Goal: Task Accomplishment & Management: Complete application form

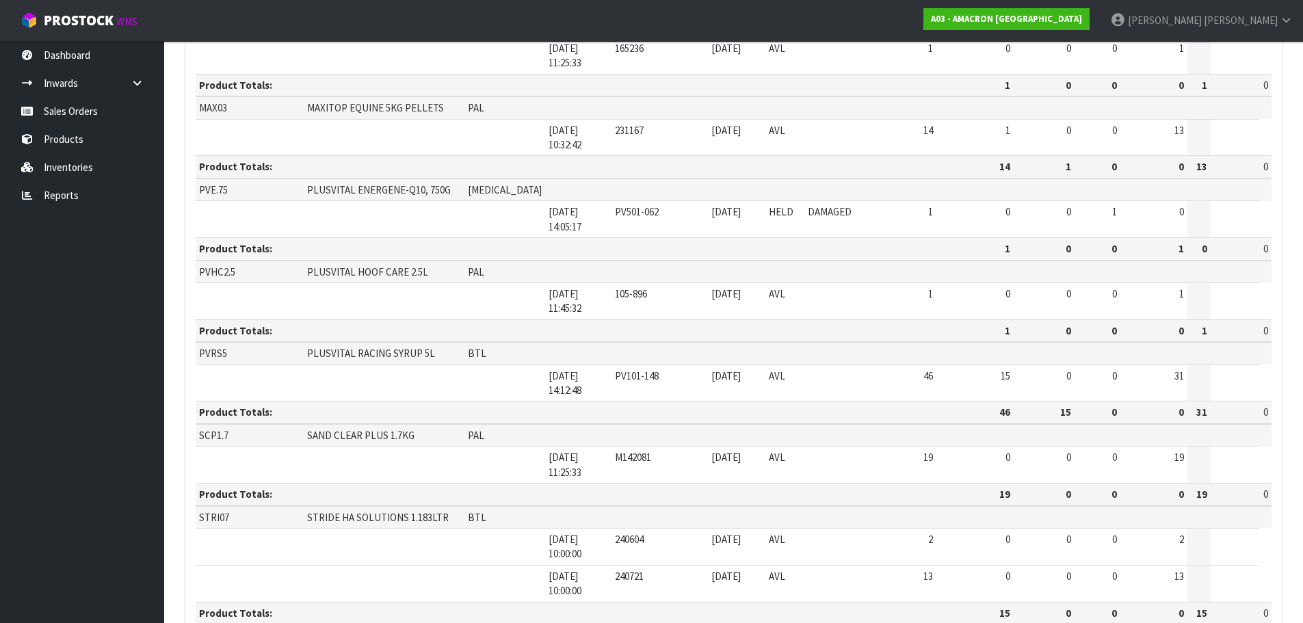
scroll to position [1003, 0]
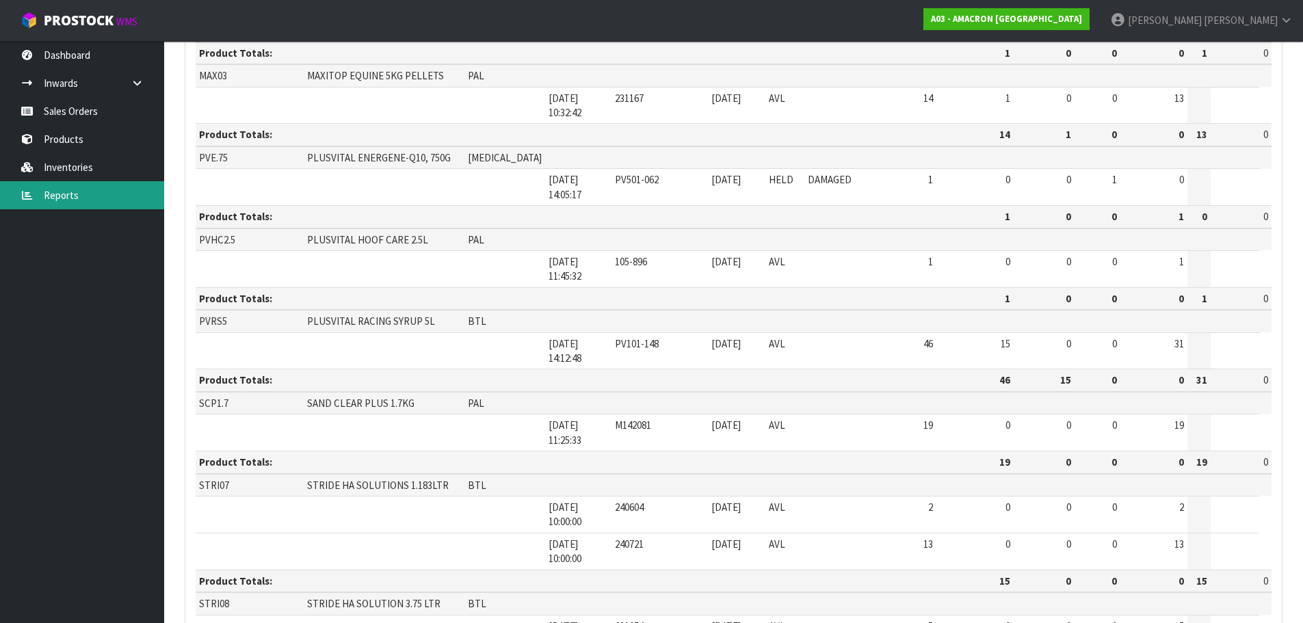
click at [107, 196] on link "Reports" at bounding box center [82, 195] width 164 height 28
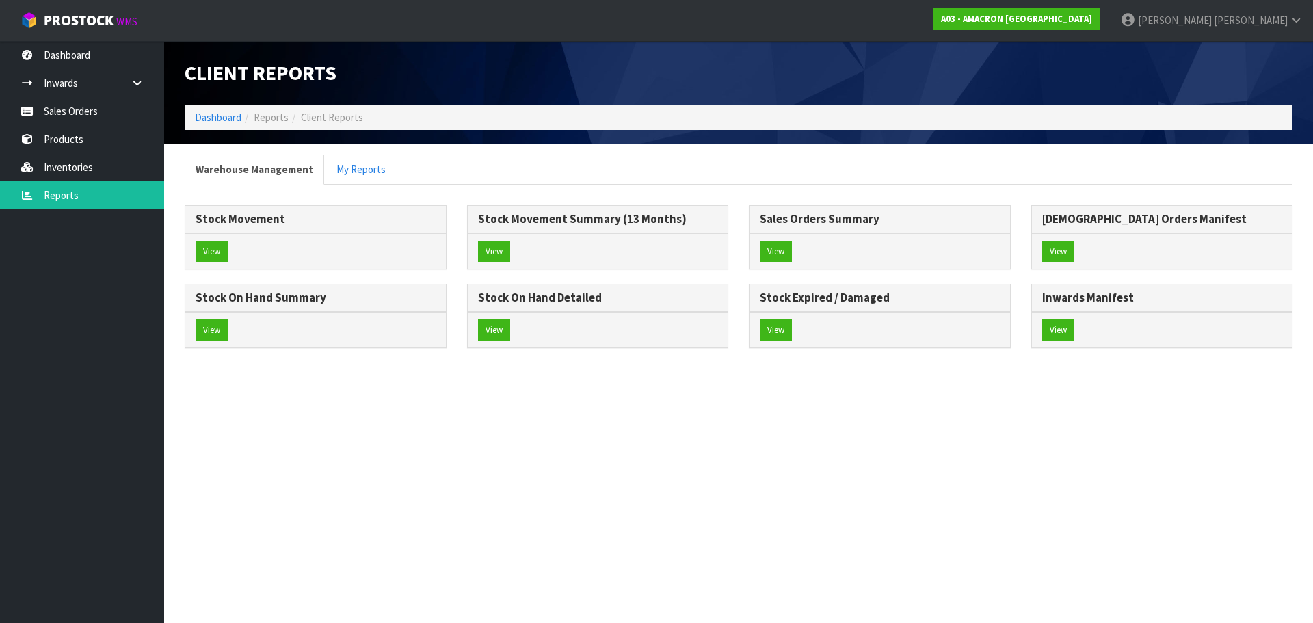
click at [100, 124] on div "Client Reports Dashboard Reports Client Reports Warehouse Management My Reports…" at bounding box center [656, 186] width 1313 height 373
click at [100, 116] on link "Sales Orders" at bounding box center [82, 111] width 164 height 28
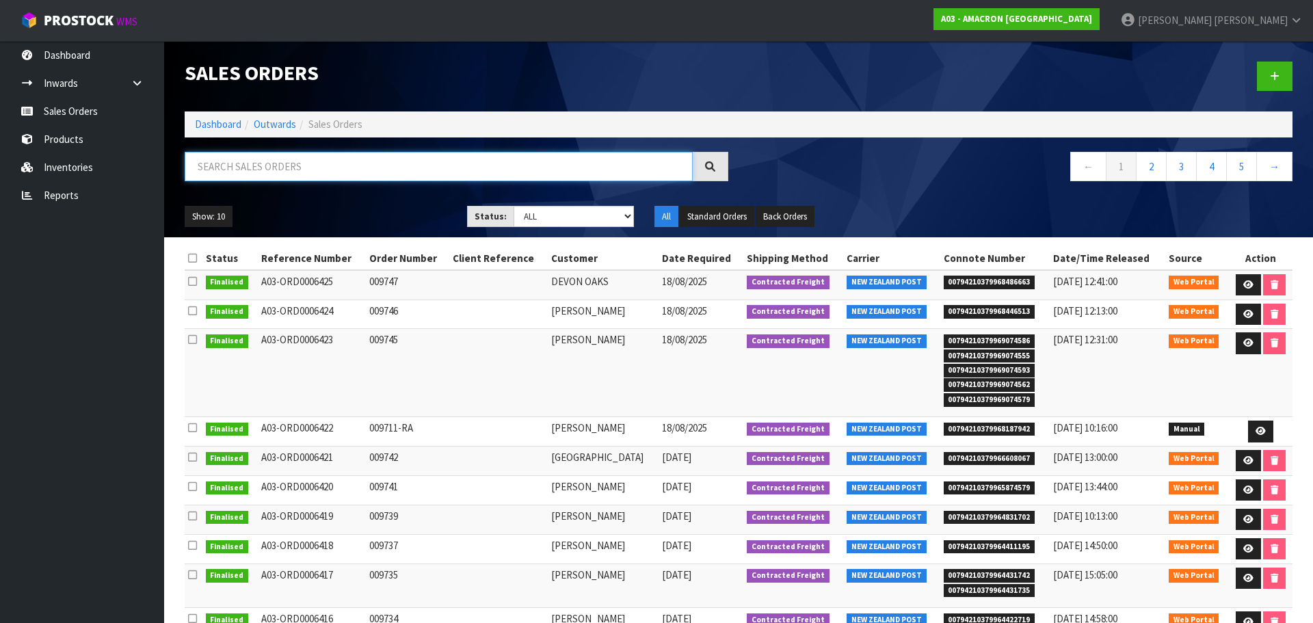
click at [265, 166] on input "text" at bounding box center [439, 166] width 508 height 29
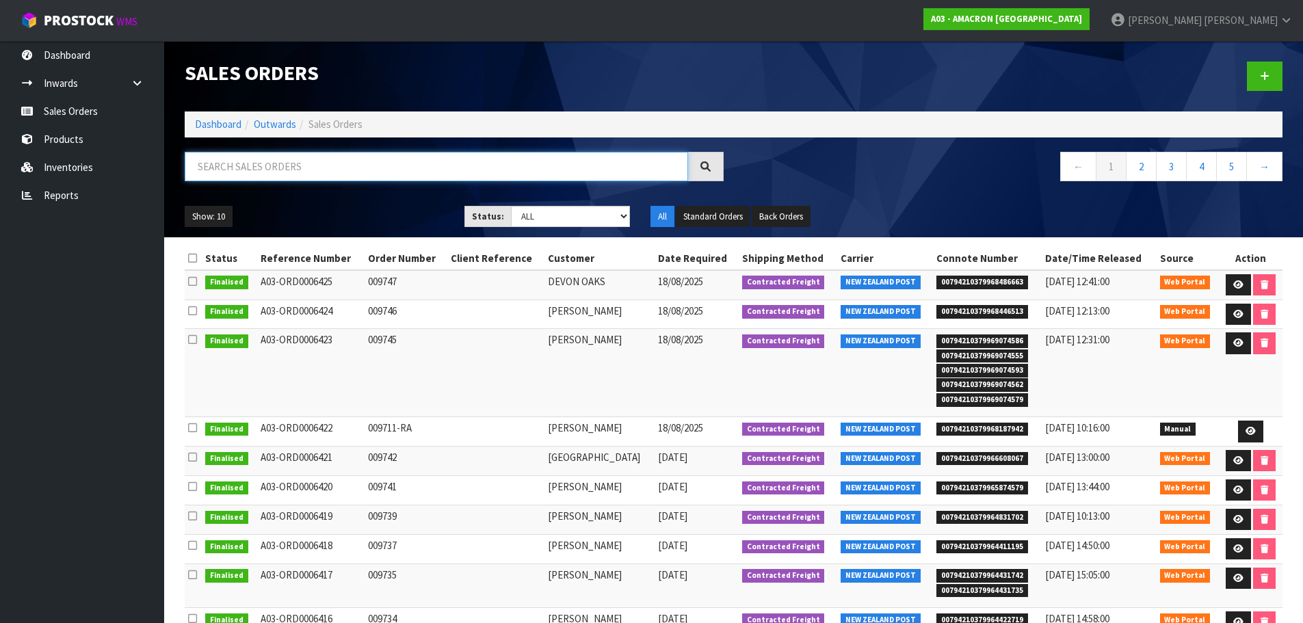
paste input "009630"
type input "009630"
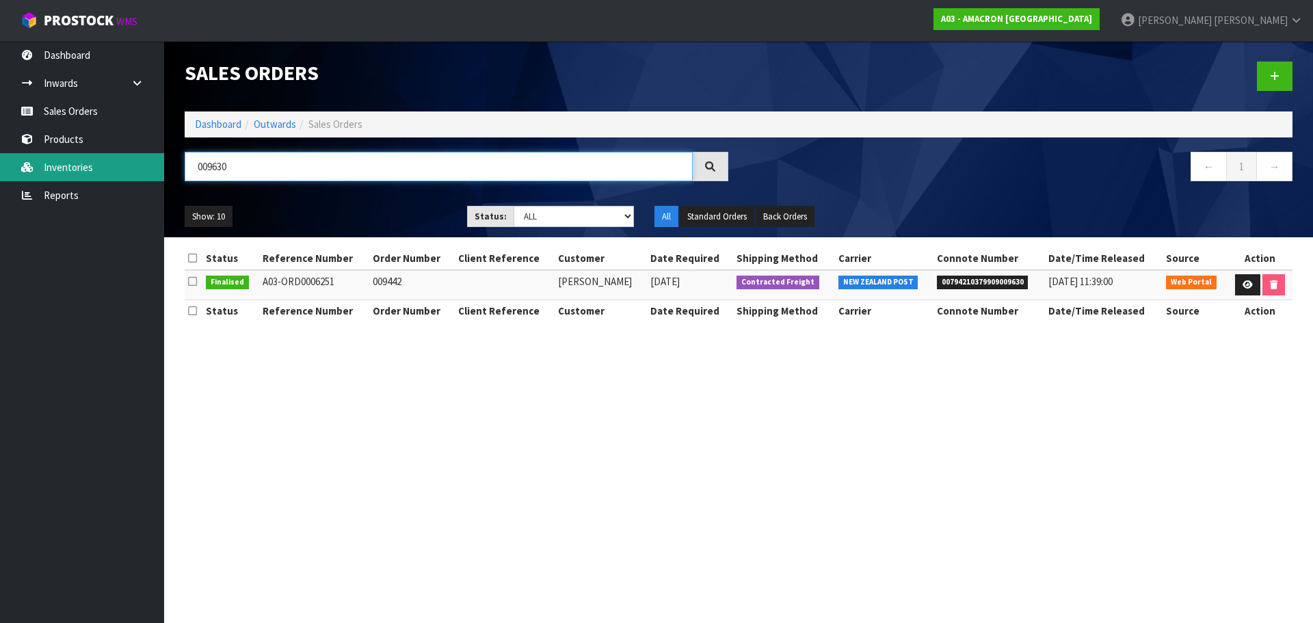
drag, startPoint x: 243, startPoint y: 163, endPoint x: 134, endPoint y: 156, distance: 109.6
click at [134, 156] on body "Toggle navigation ProStock WMS A03 - AMACRON [GEOGRAPHIC_DATA] [PERSON_NAME] Lo…" at bounding box center [656, 311] width 1313 height 623
type input "GARRARDS"
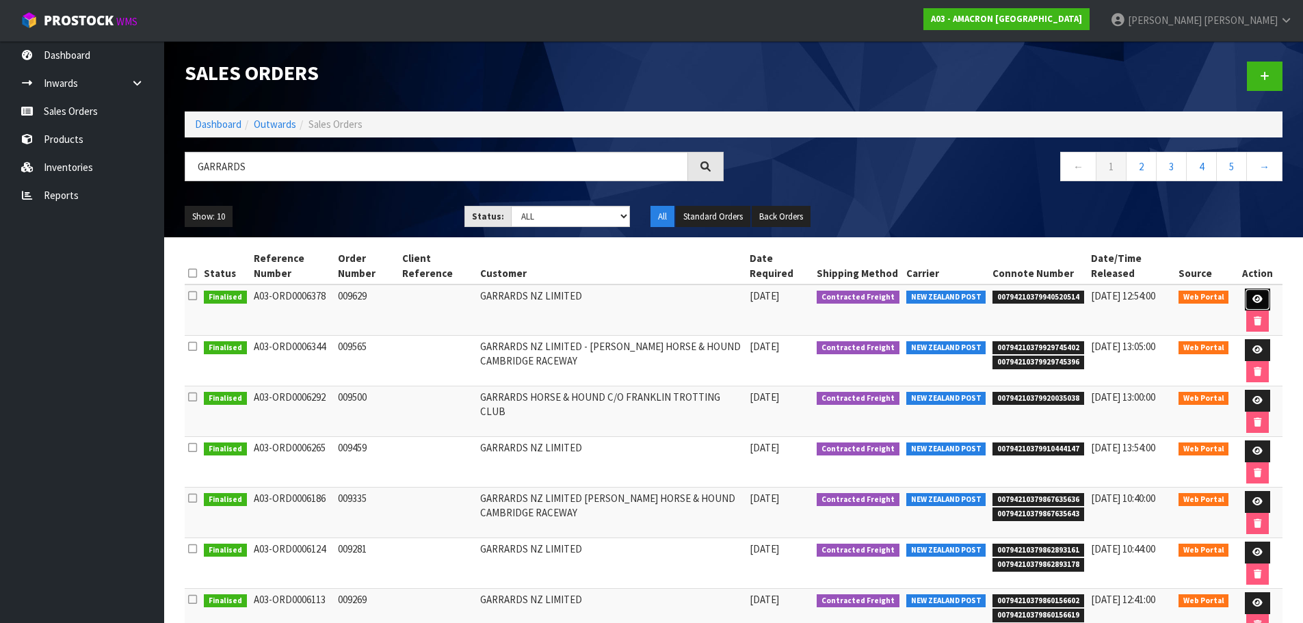
click at [1263, 303] on link at bounding box center [1257, 300] width 25 height 22
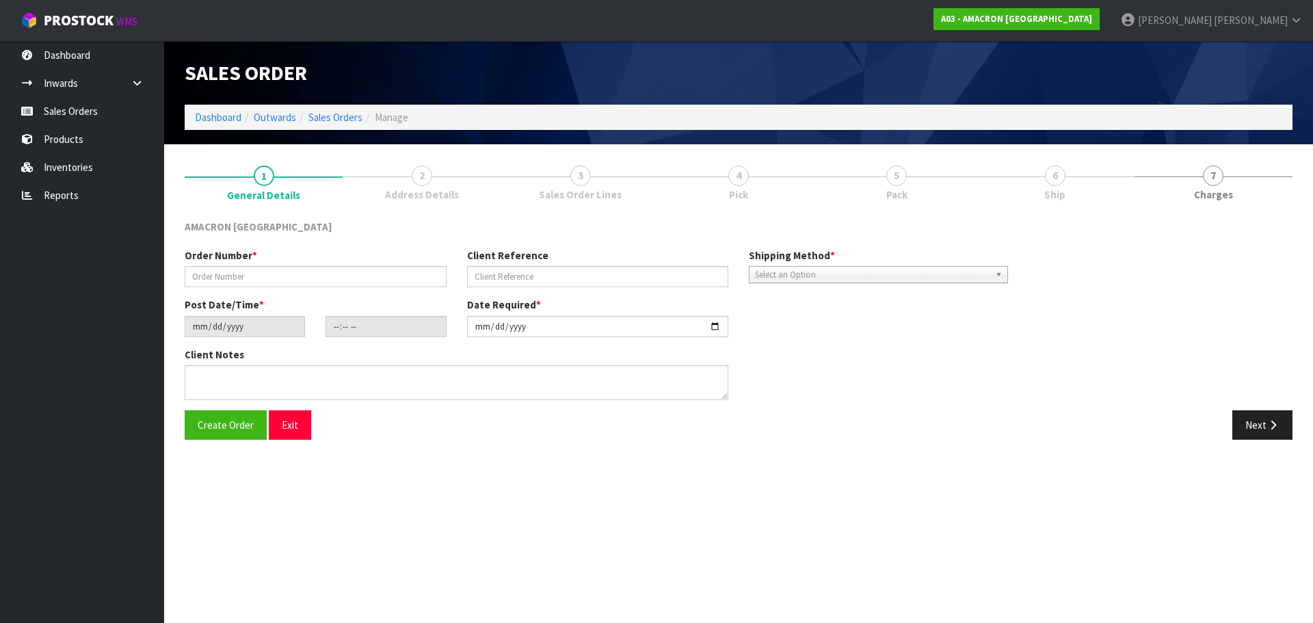
type input "009629"
type input "[DATE]"
type input "12:30:00.000"
type input "[DATE]"
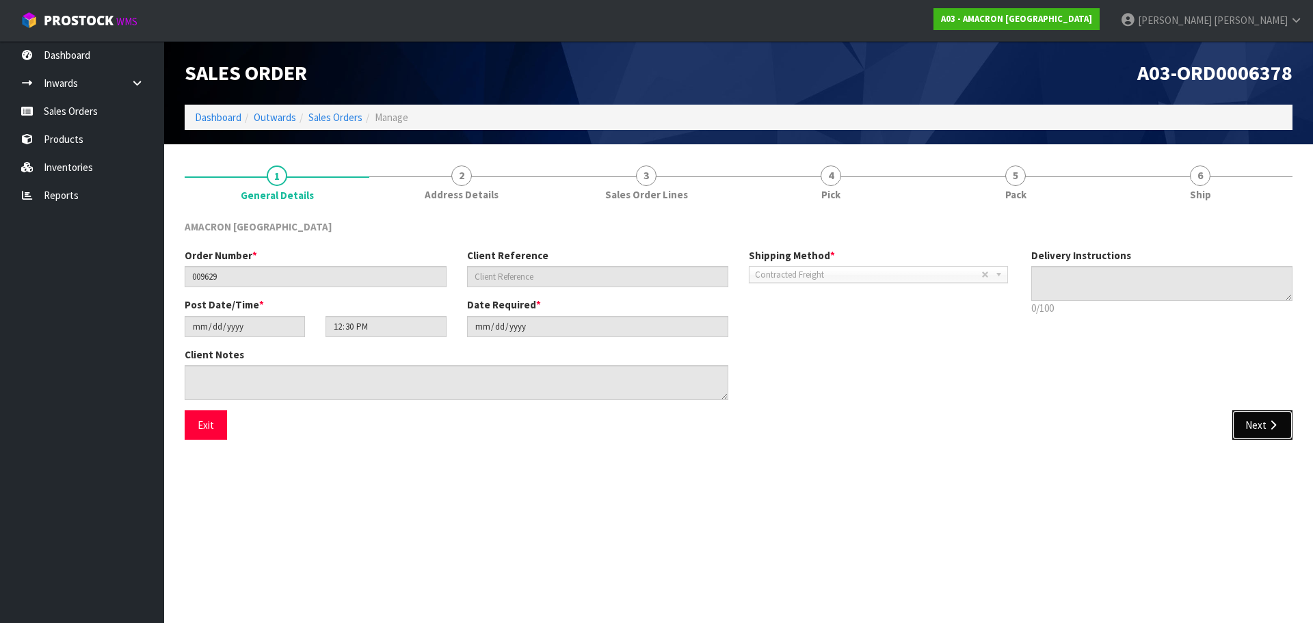
click at [1271, 425] on icon "button" at bounding box center [1273, 425] width 13 height 10
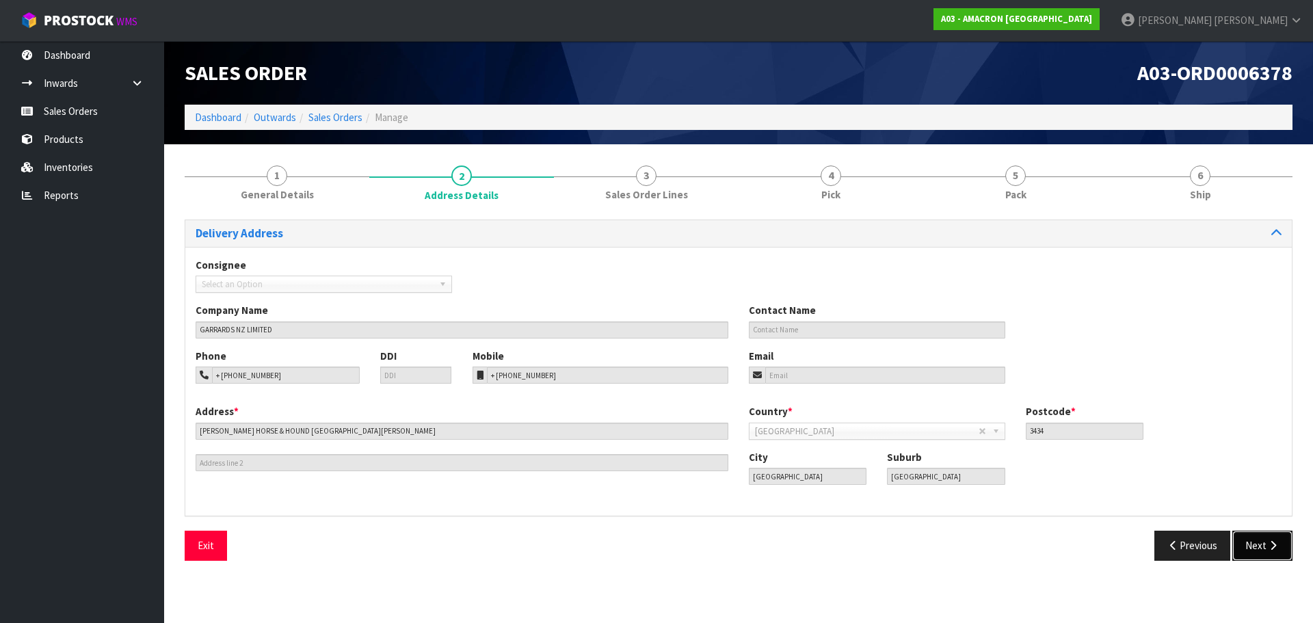
click at [1259, 553] on button "Next" at bounding box center [1263, 545] width 60 height 29
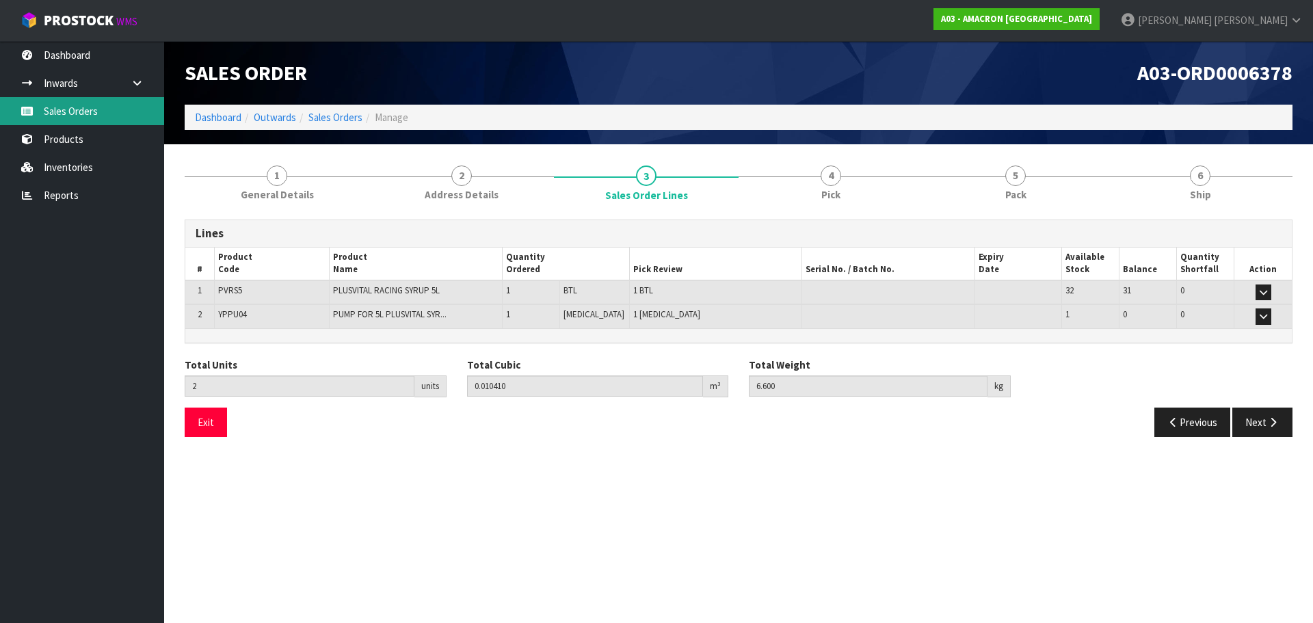
click at [61, 110] on link "Sales Orders" at bounding box center [82, 111] width 164 height 28
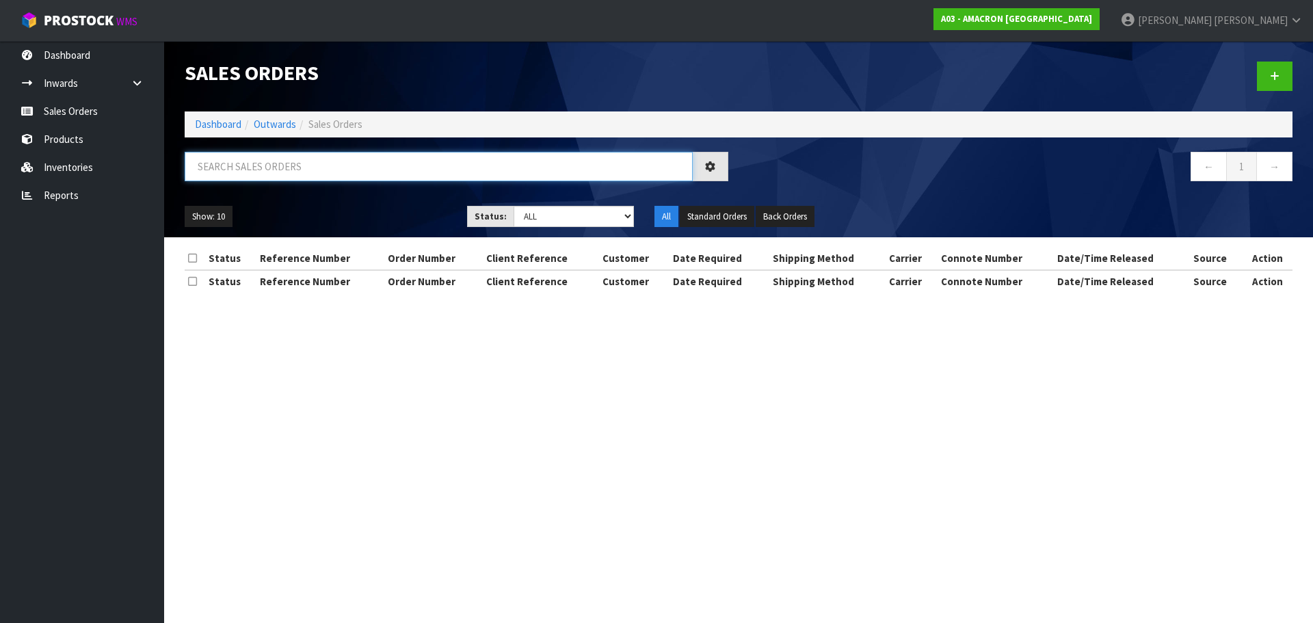
click at [283, 162] on input "text" at bounding box center [439, 166] width 508 height 29
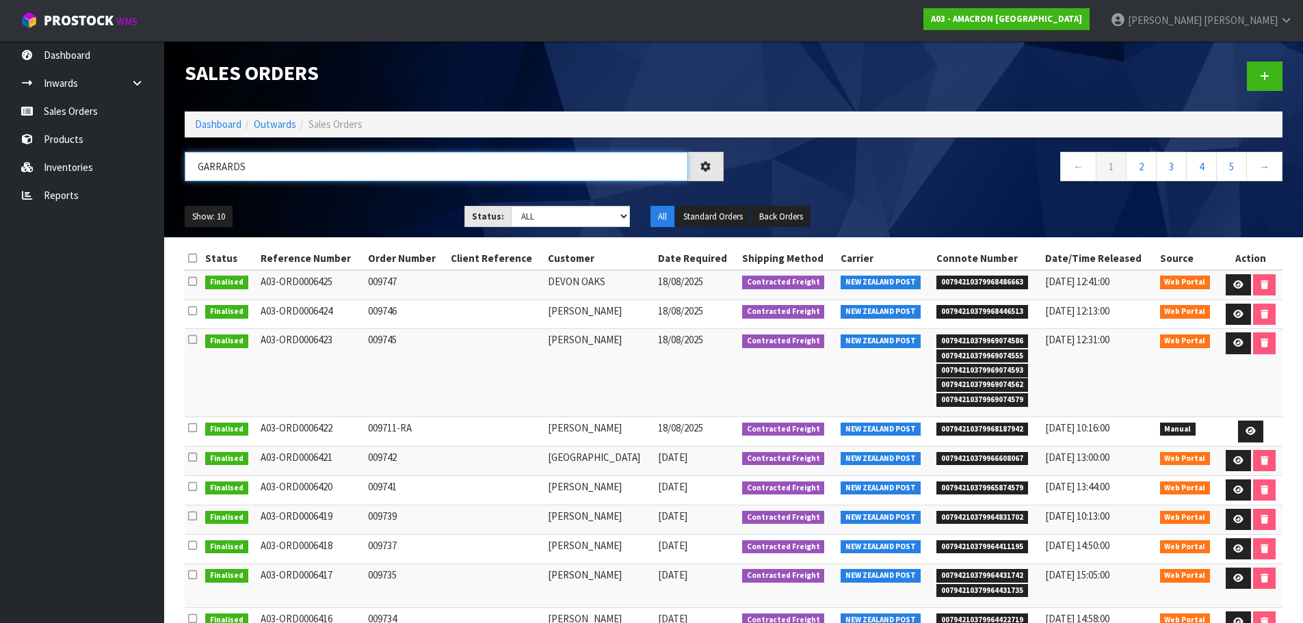
type input "GARRARDS"
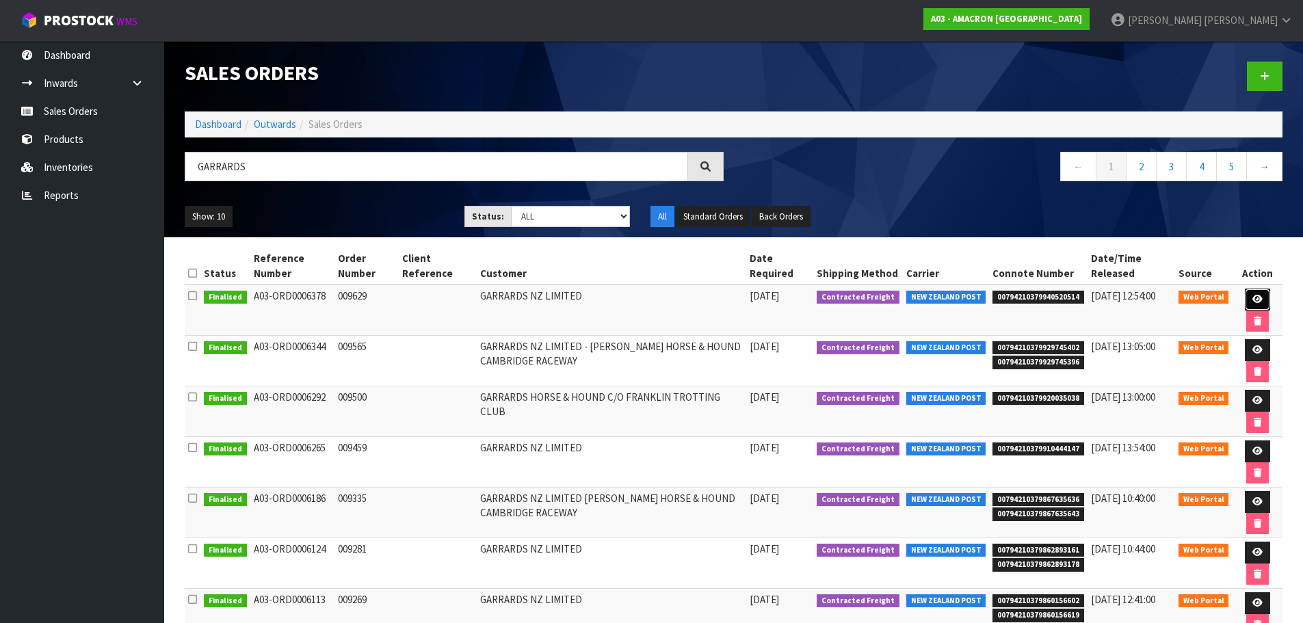
click at [1261, 296] on icon at bounding box center [1257, 299] width 10 height 9
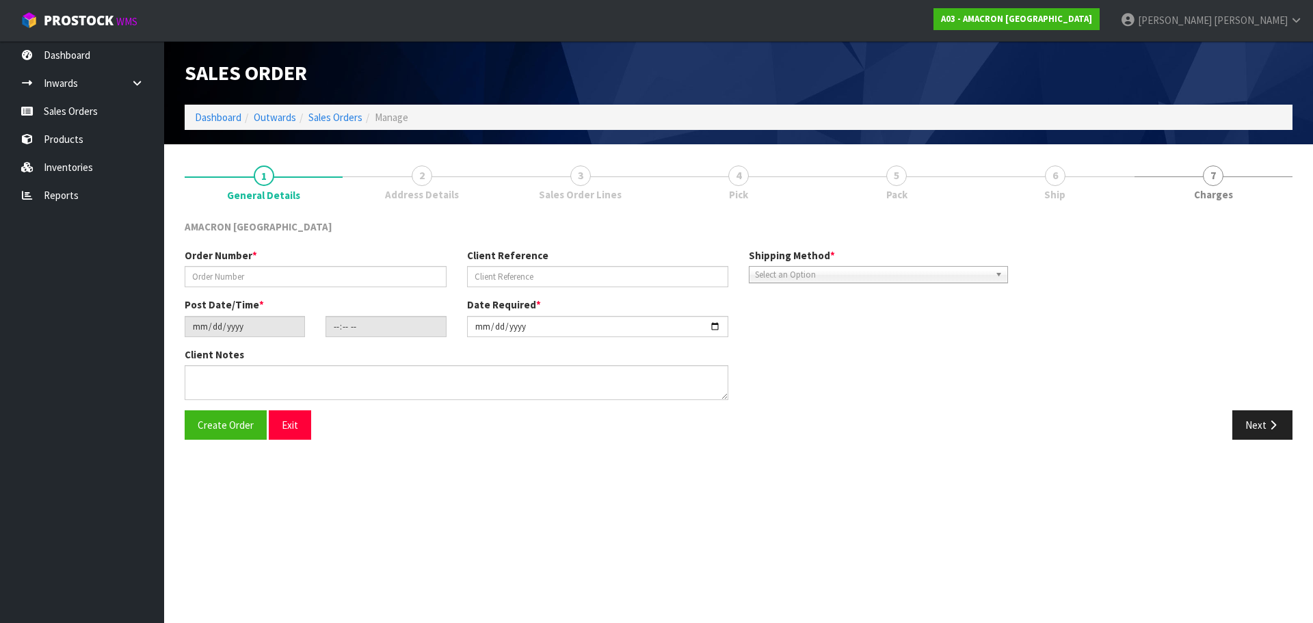
type input "009629"
type input "[DATE]"
type input "12:30:00.000"
type input "[DATE]"
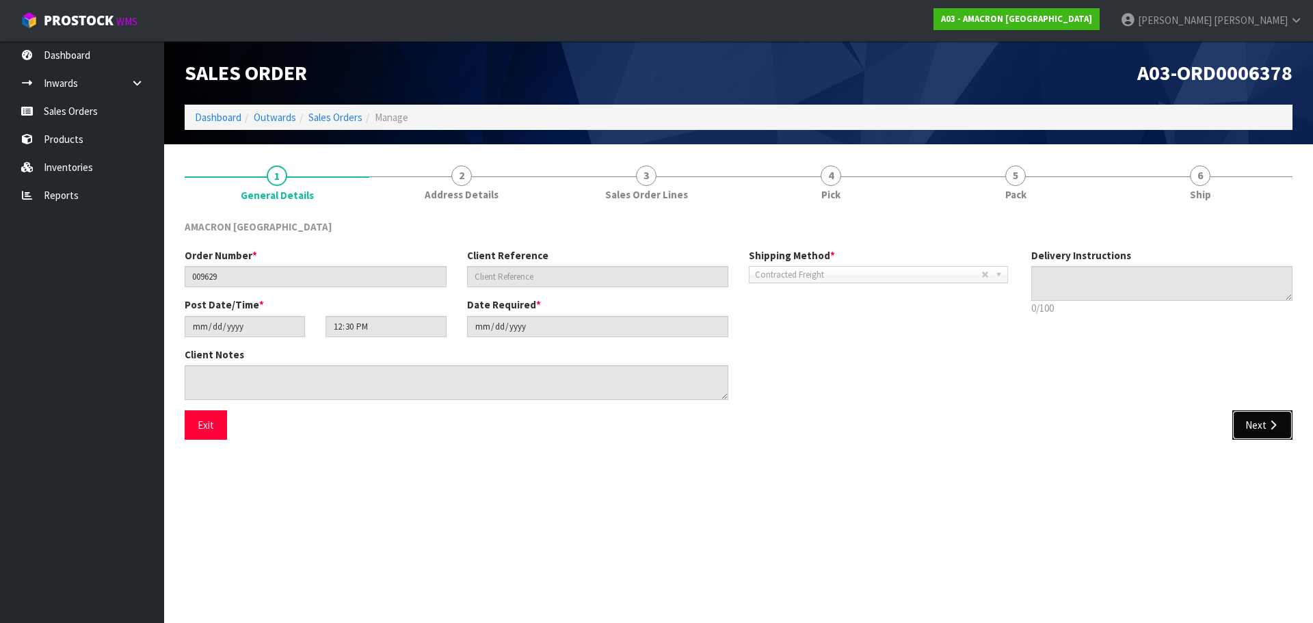
click at [1266, 425] on button "Next" at bounding box center [1263, 424] width 60 height 29
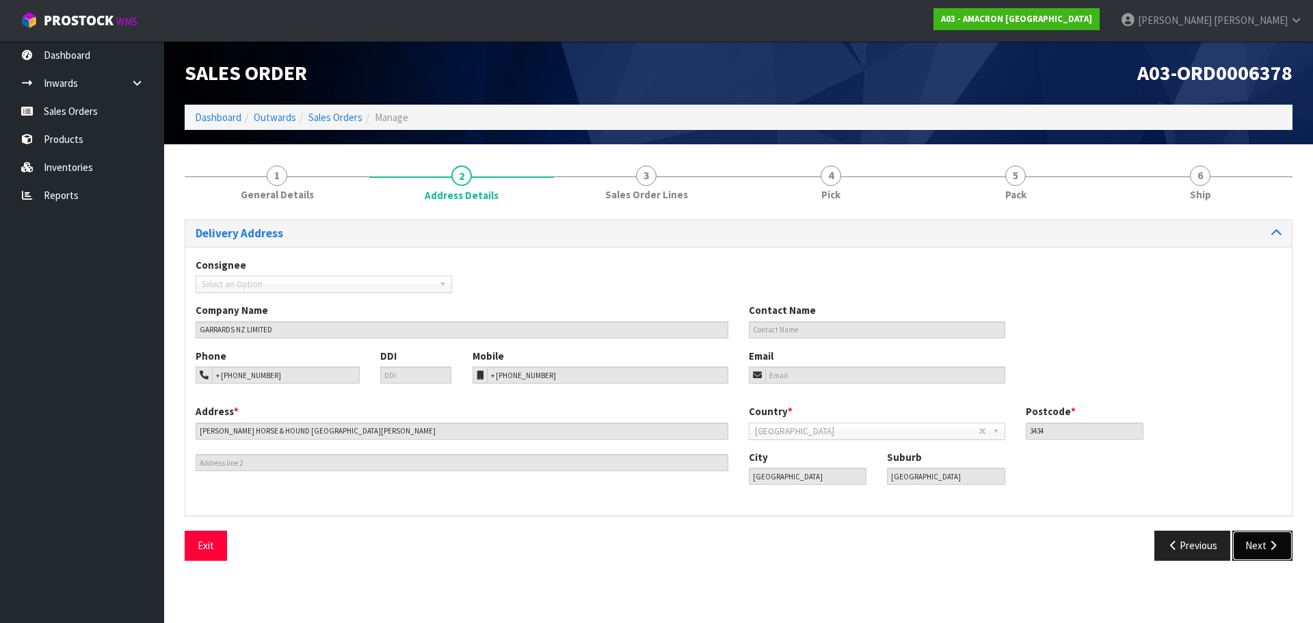
click at [1268, 545] on icon "button" at bounding box center [1273, 545] width 13 height 10
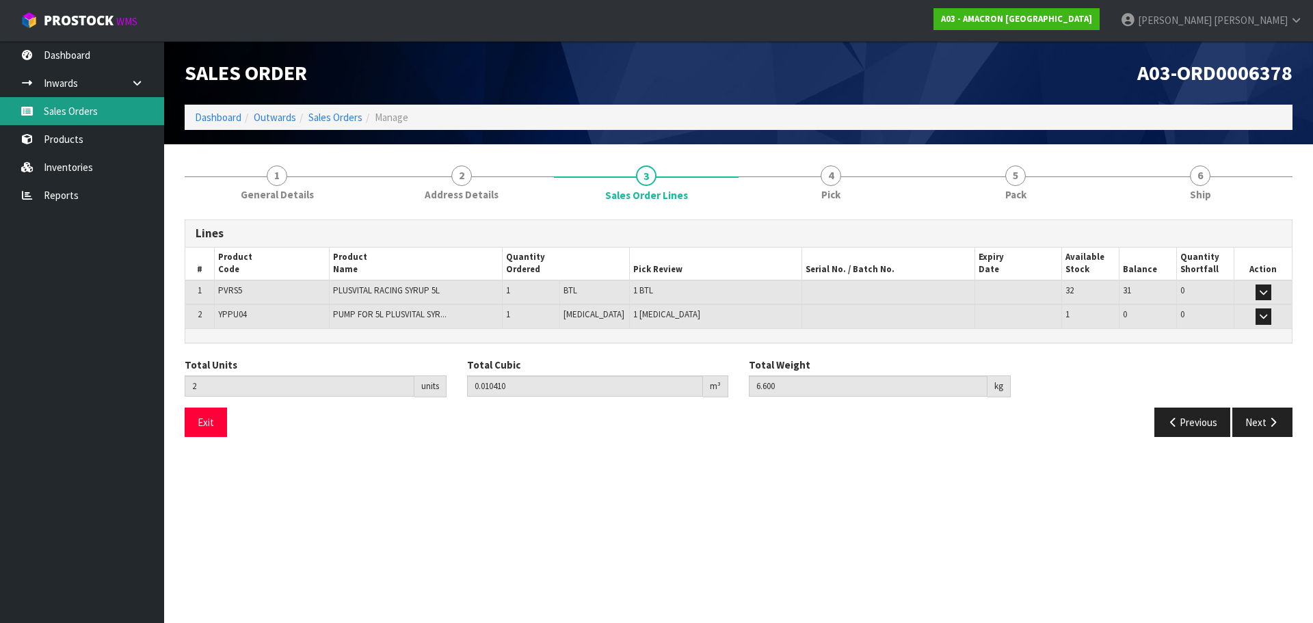
click at [85, 111] on link "Sales Orders" at bounding box center [82, 111] width 164 height 28
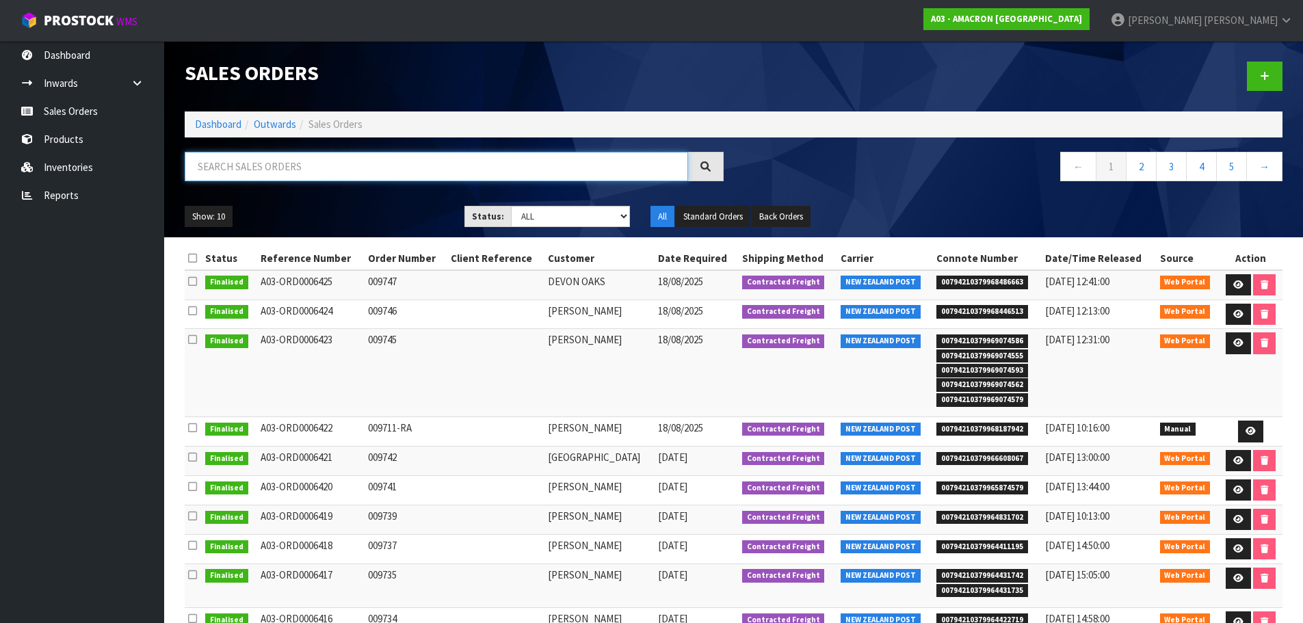
click at [246, 166] on input "text" at bounding box center [436, 166] width 503 height 29
type input "GARRARDS"
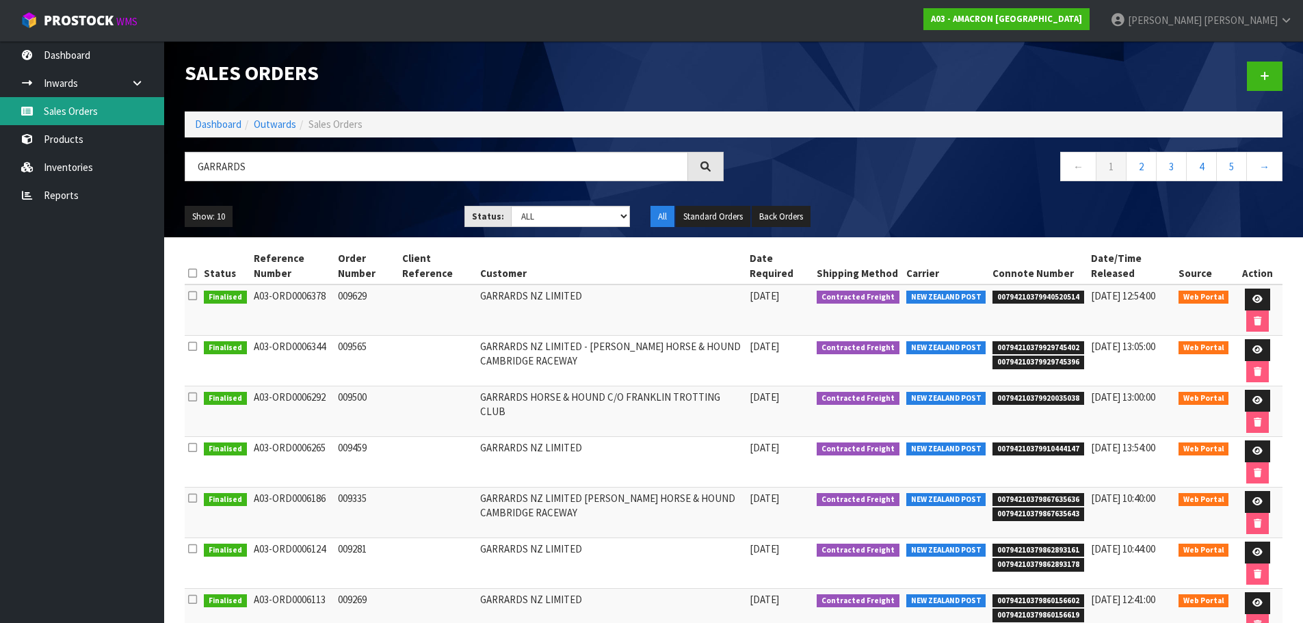
click at [79, 116] on link "Sales Orders" at bounding box center [82, 111] width 164 height 28
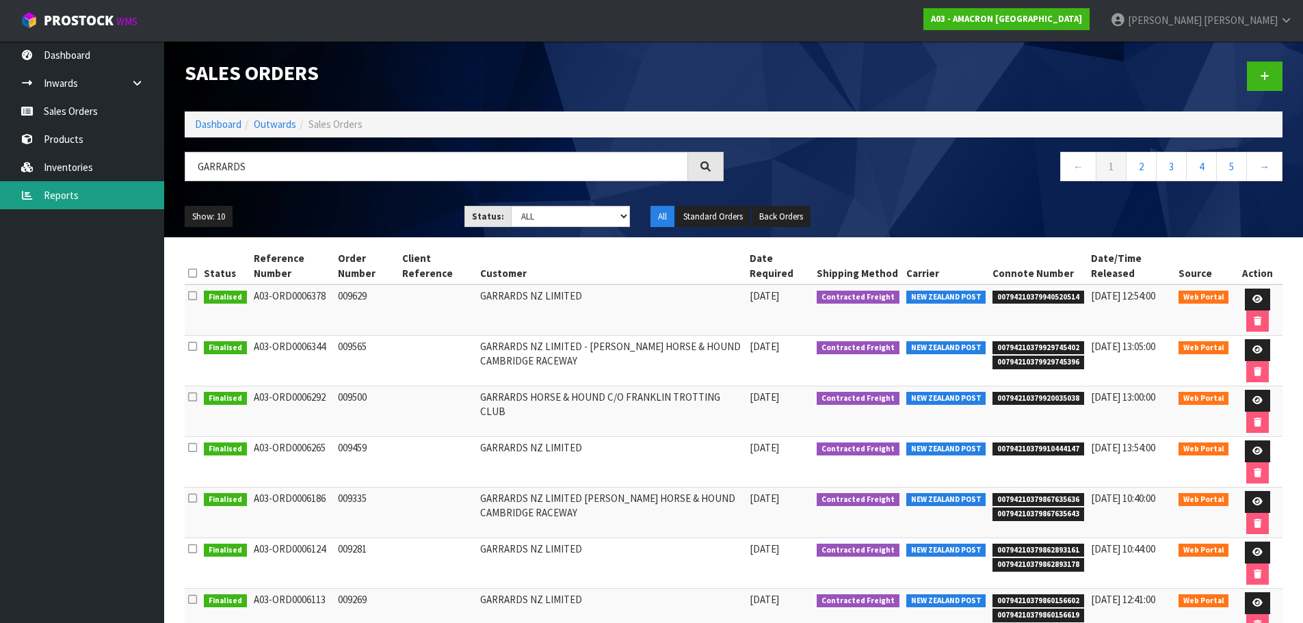
click at [78, 198] on link "Reports" at bounding box center [82, 195] width 164 height 28
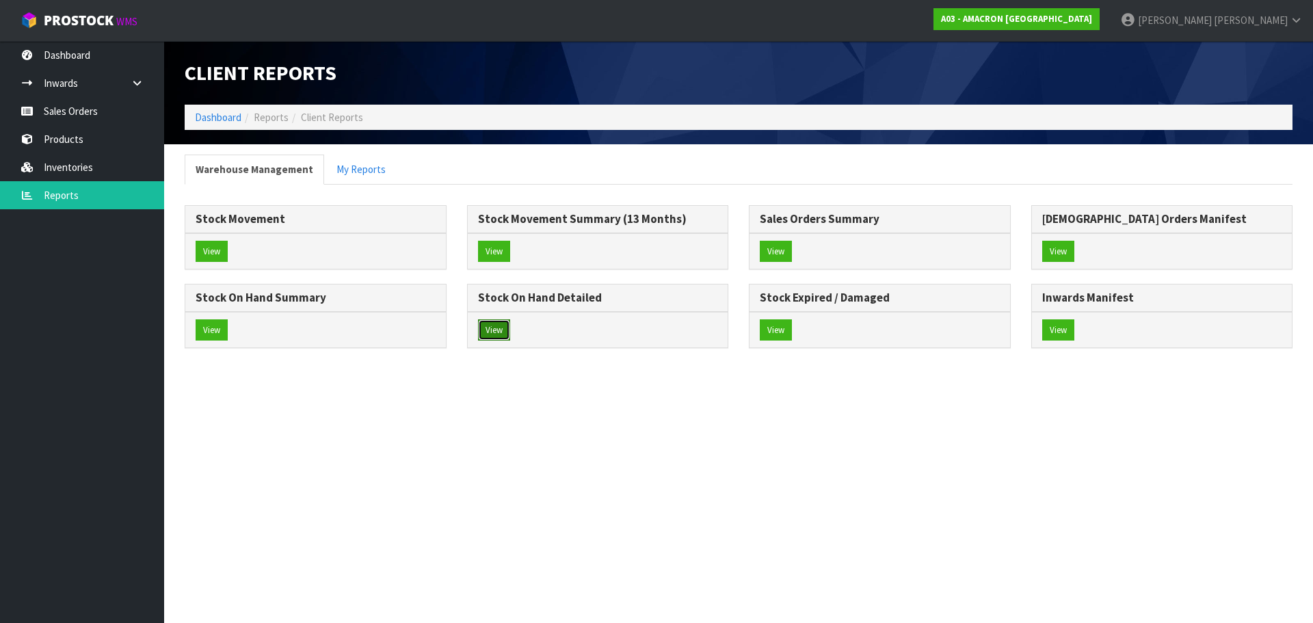
click at [482, 334] on button "View" at bounding box center [494, 330] width 32 height 22
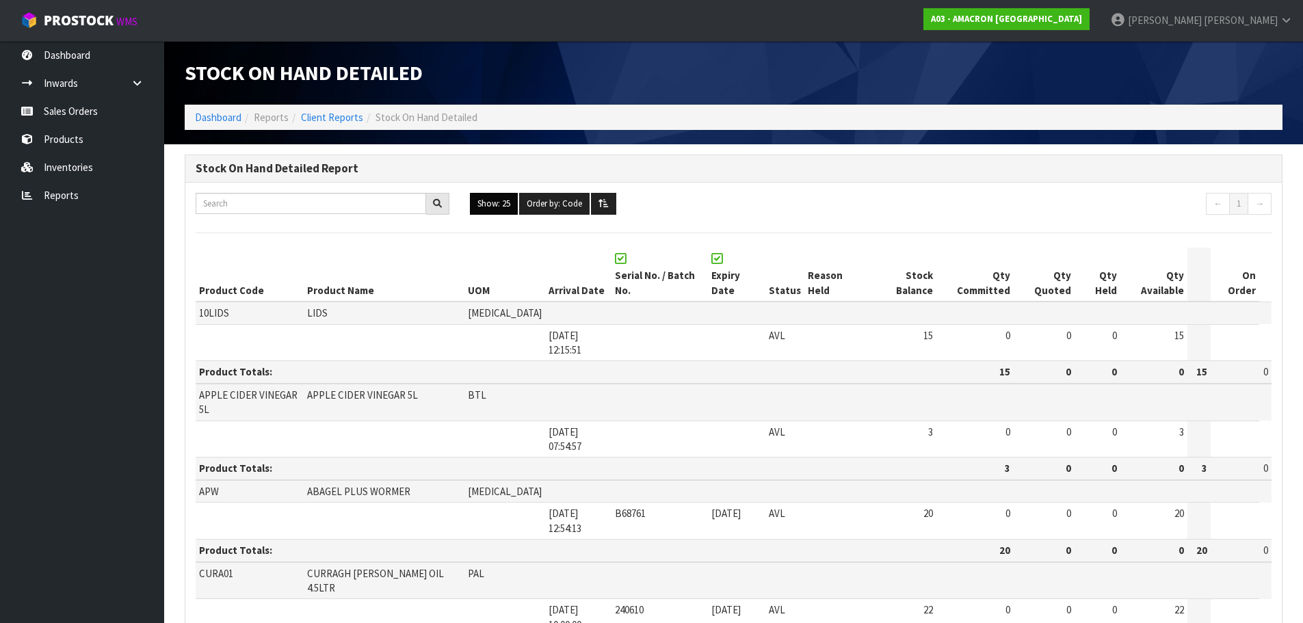
click at [479, 207] on button "Show: 25" at bounding box center [494, 204] width 48 height 22
click at [501, 321] on link "ALL" at bounding box center [525, 323] width 108 height 18
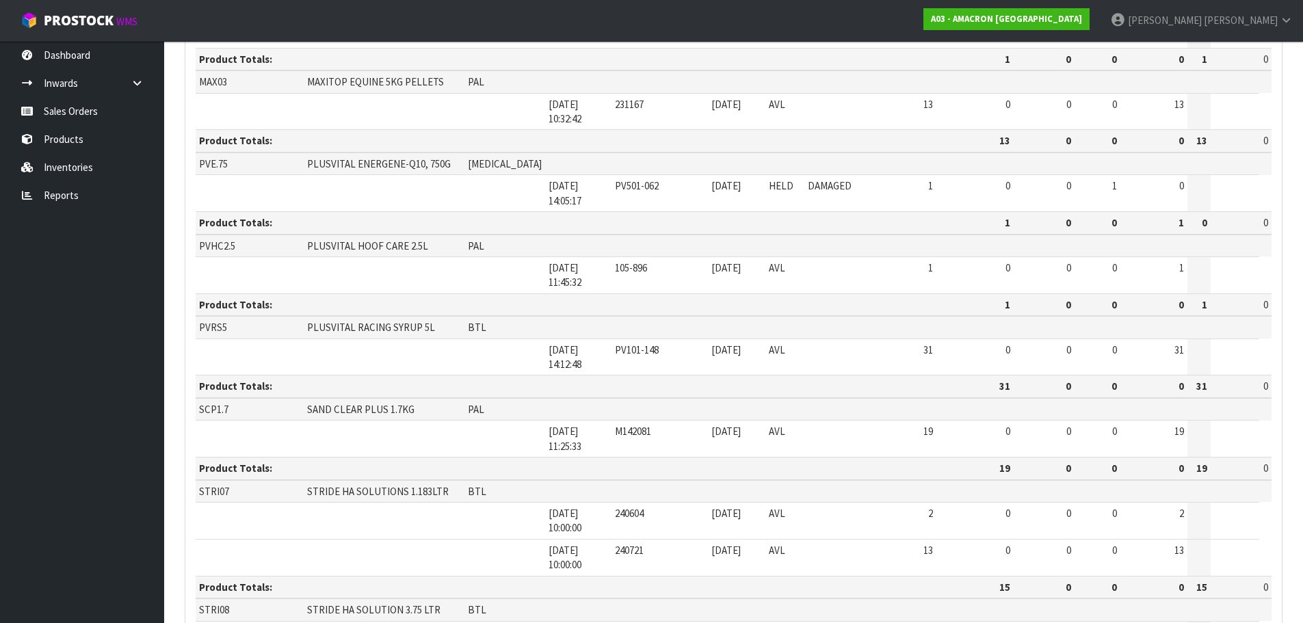
scroll to position [1003, 0]
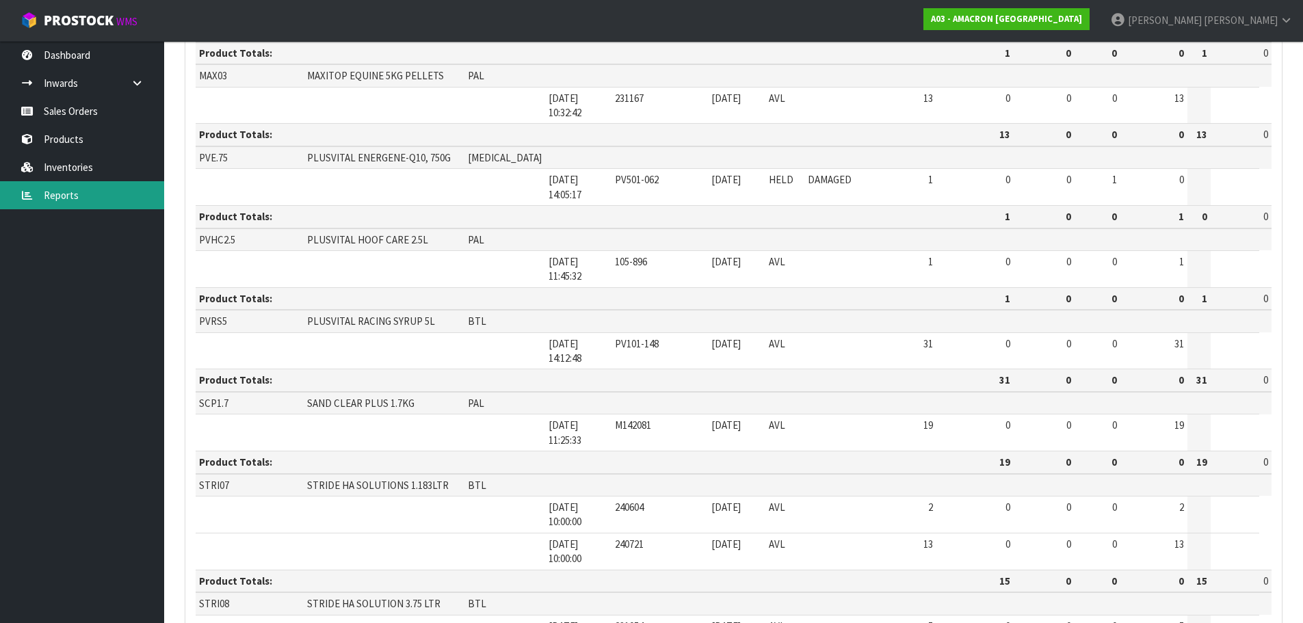
click at [73, 202] on link "Reports" at bounding box center [82, 195] width 164 height 28
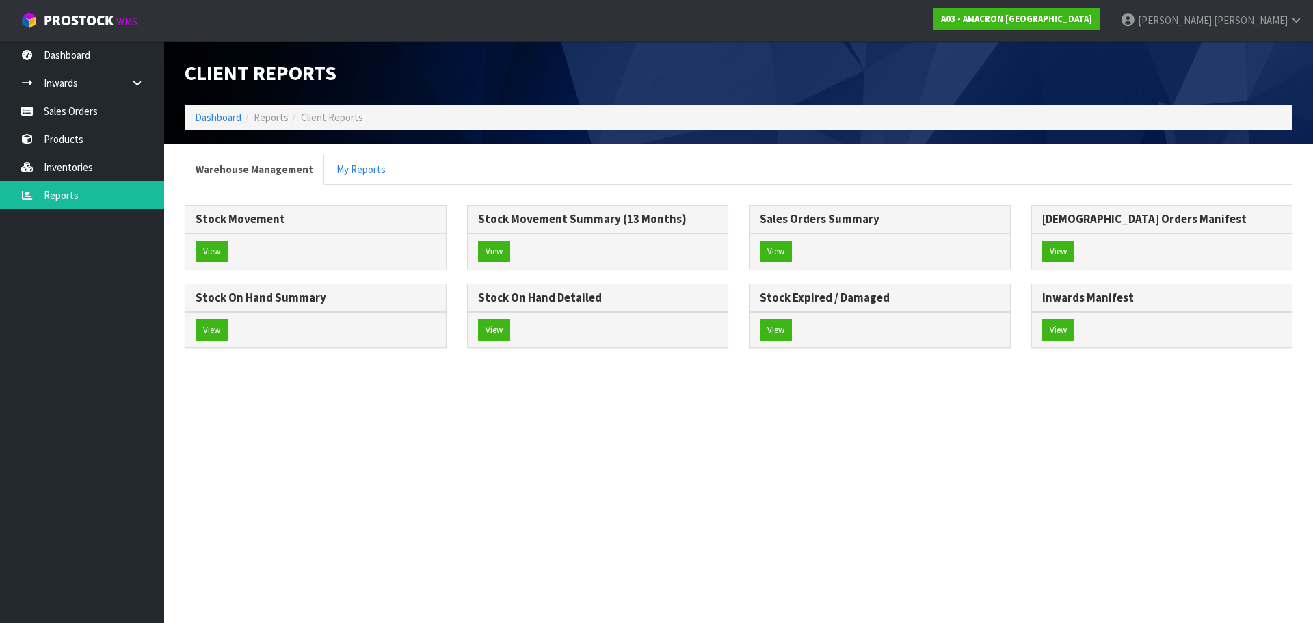
click at [501, 341] on div "View" at bounding box center [598, 330] width 261 height 36
click at [501, 336] on button "View" at bounding box center [494, 330] width 32 height 22
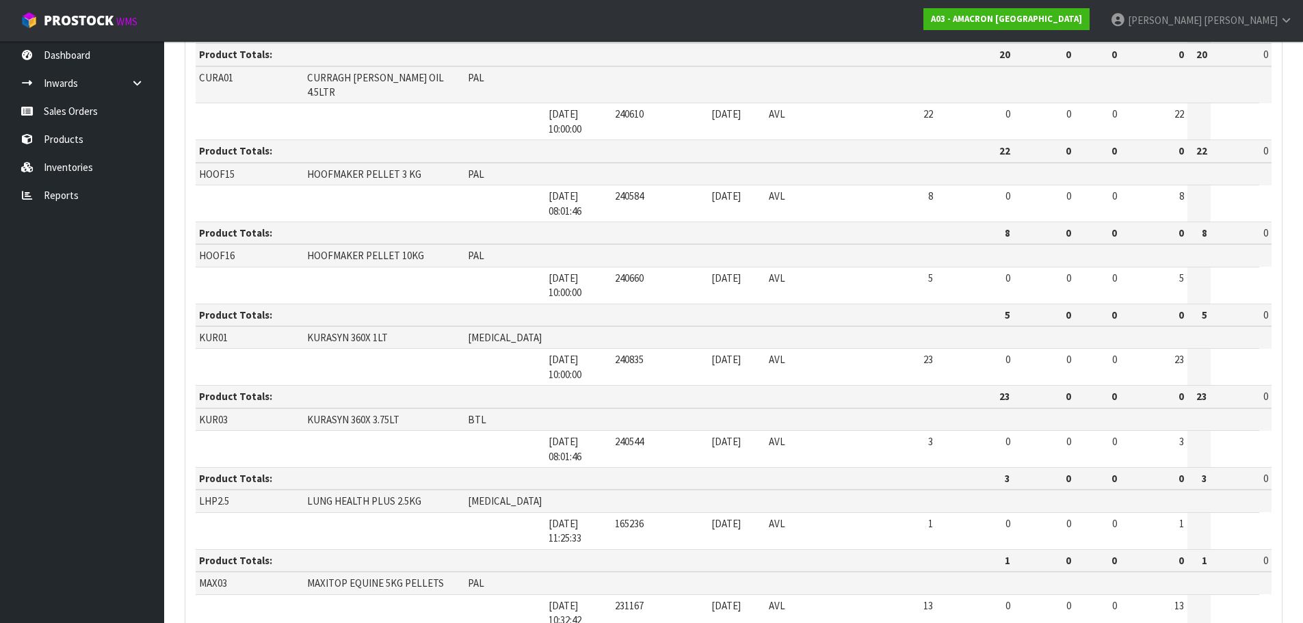
scroll to position [501, 0]
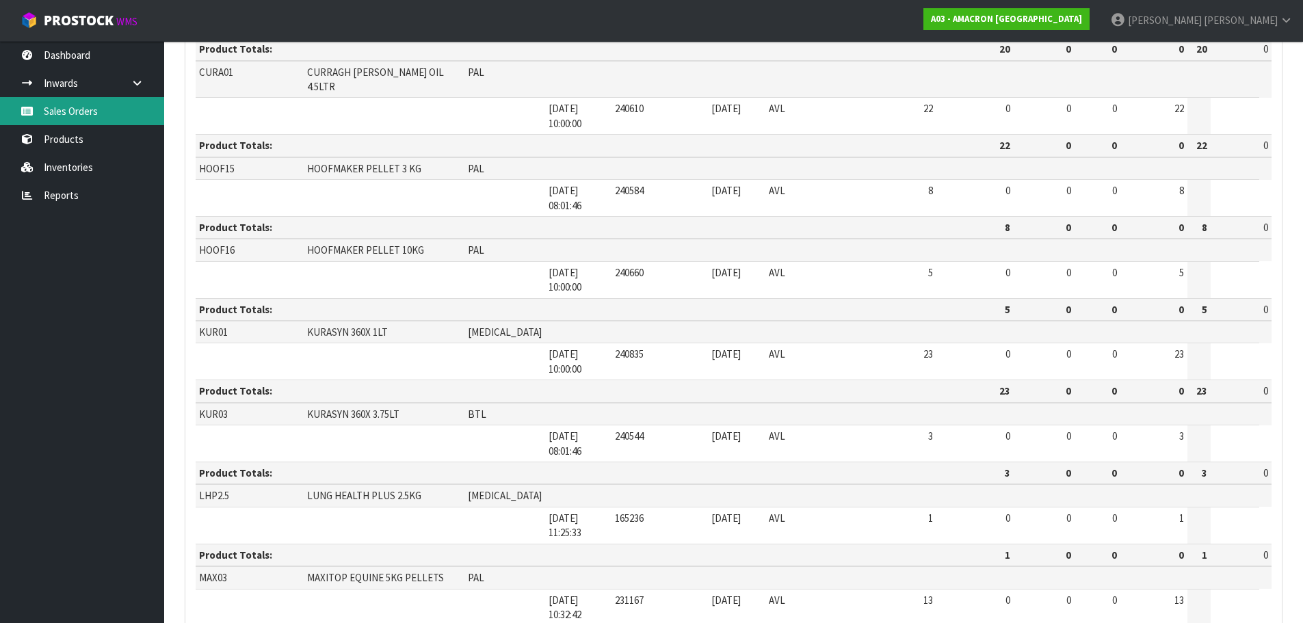
click at [88, 117] on link "Sales Orders" at bounding box center [82, 111] width 164 height 28
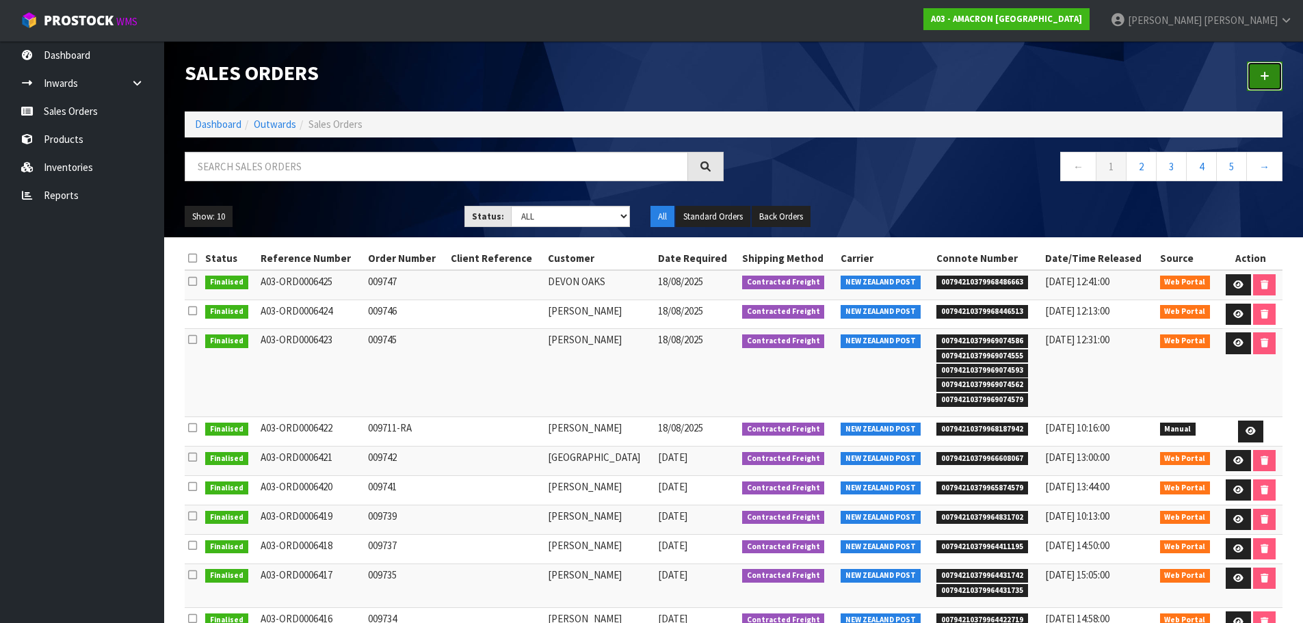
click at [1276, 81] on link at bounding box center [1265, 76] width 36 height 29
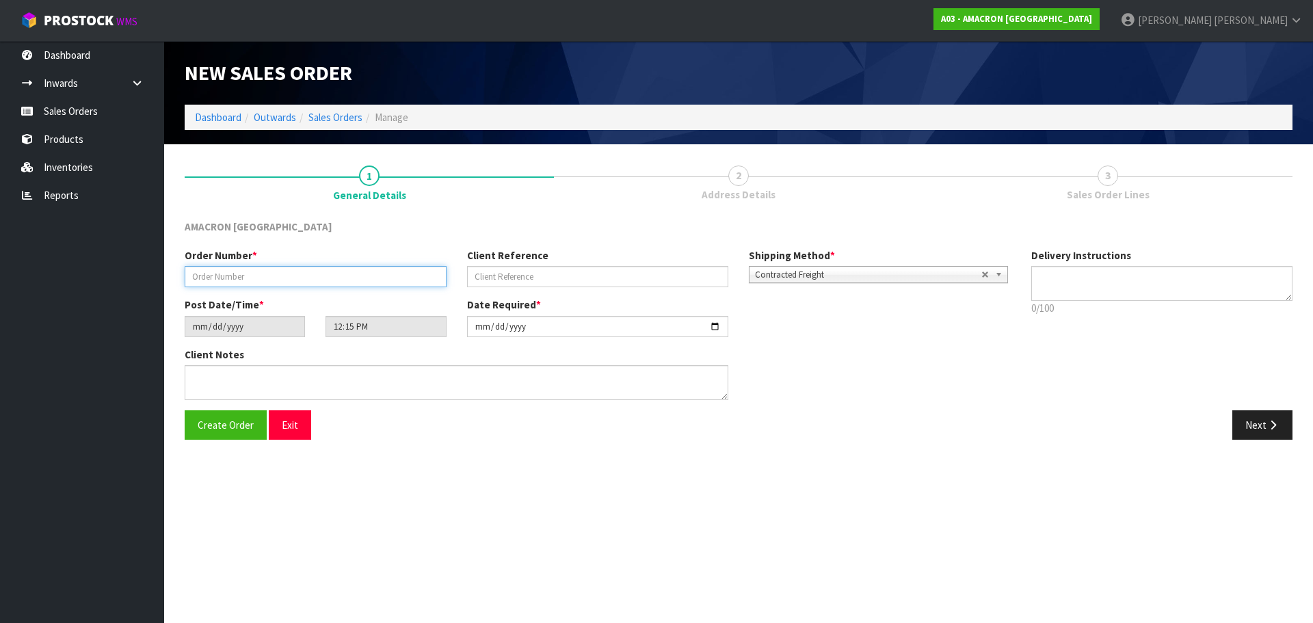
click at [230, 275] on input "text" at bounding box center [316, 276] width 262 height 21
type input "009750"
drag, startPoint x: 1255, startPoint y: 410, endPoint x: 1251, endPoint y: 441, distance: 31.7
click at [1255, 415] on div "AMACRON [GEOGRAPHIC_DATA] Order Number * 009750 Client Reference Shipping Metho…" at bounding box center [739, 335] width 1108 height 230
click at [1251, 441] on div "Create Order Exit Next" at bounding box center [738, 430] width 1129 height 40
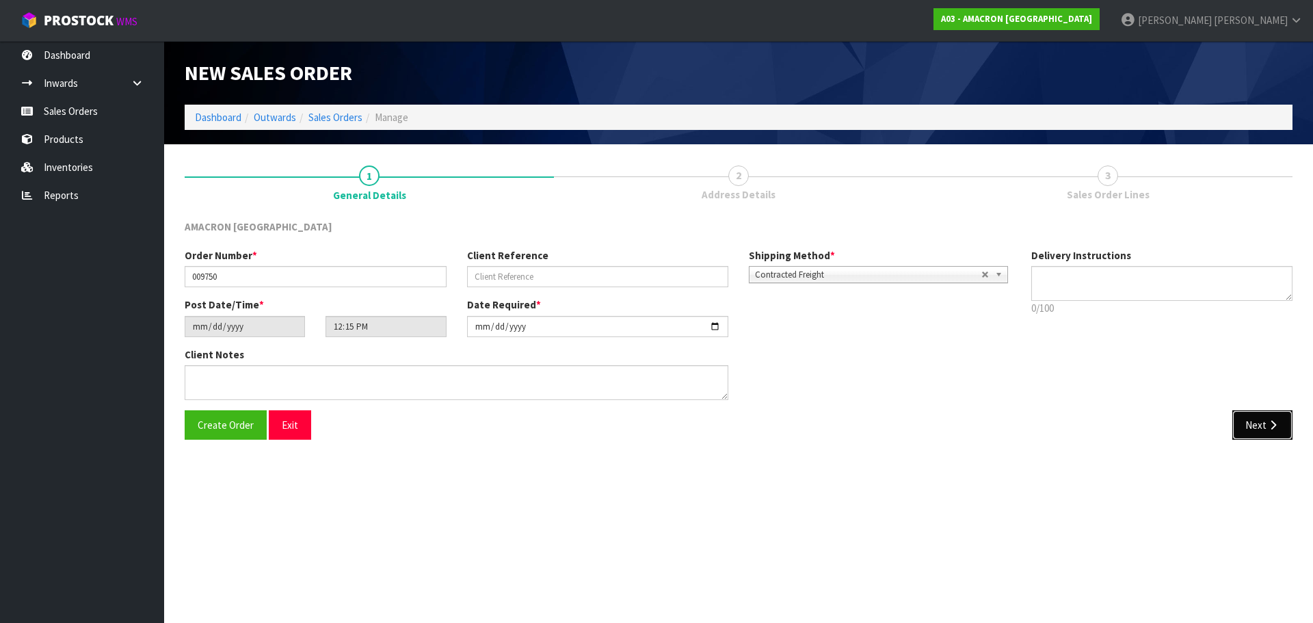
click at [1246, 438] on button "Next" at bounding box center [1263, 424] width 60 height 29
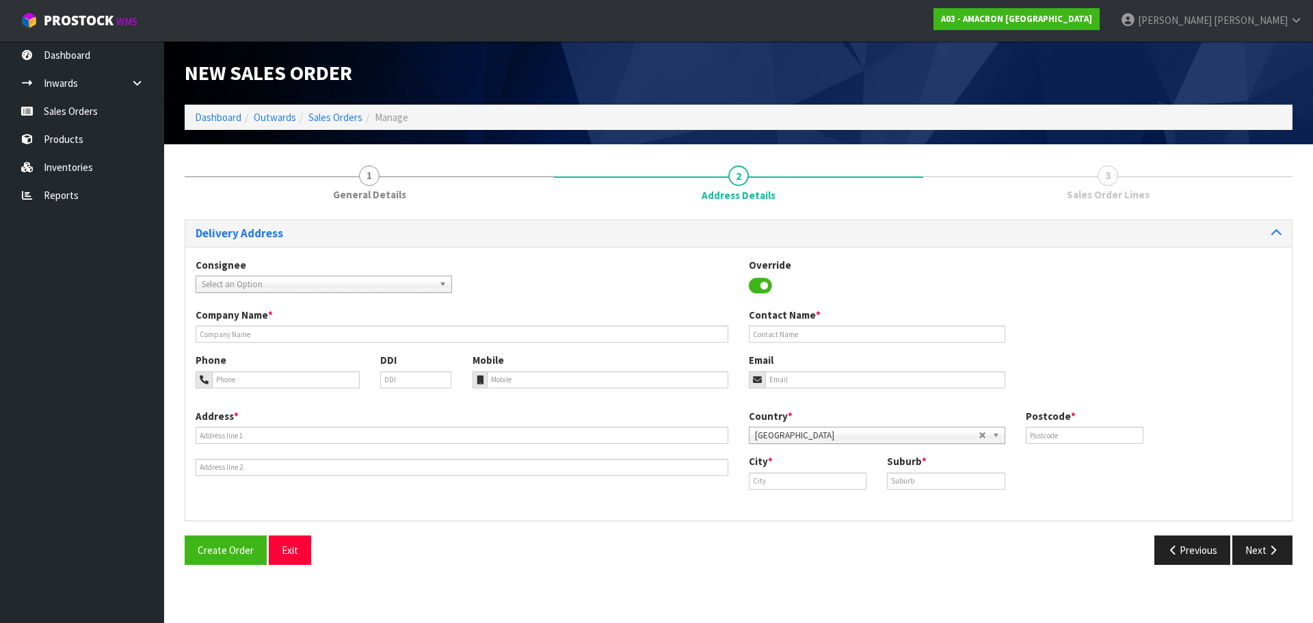
click at [287, 345] on div "Company Name * Contact Name *" at bounding box center [738, 330] width 1107 height 45
click at [290, 337] on input "text" at bounding box center [462, 334] width 533 height 17
click at [282, 330] on input "text" at bounding box center [462, 334] width 533 height 17
paste input "[PERSON_NAME]"
type input "[PERSON_NAME]"
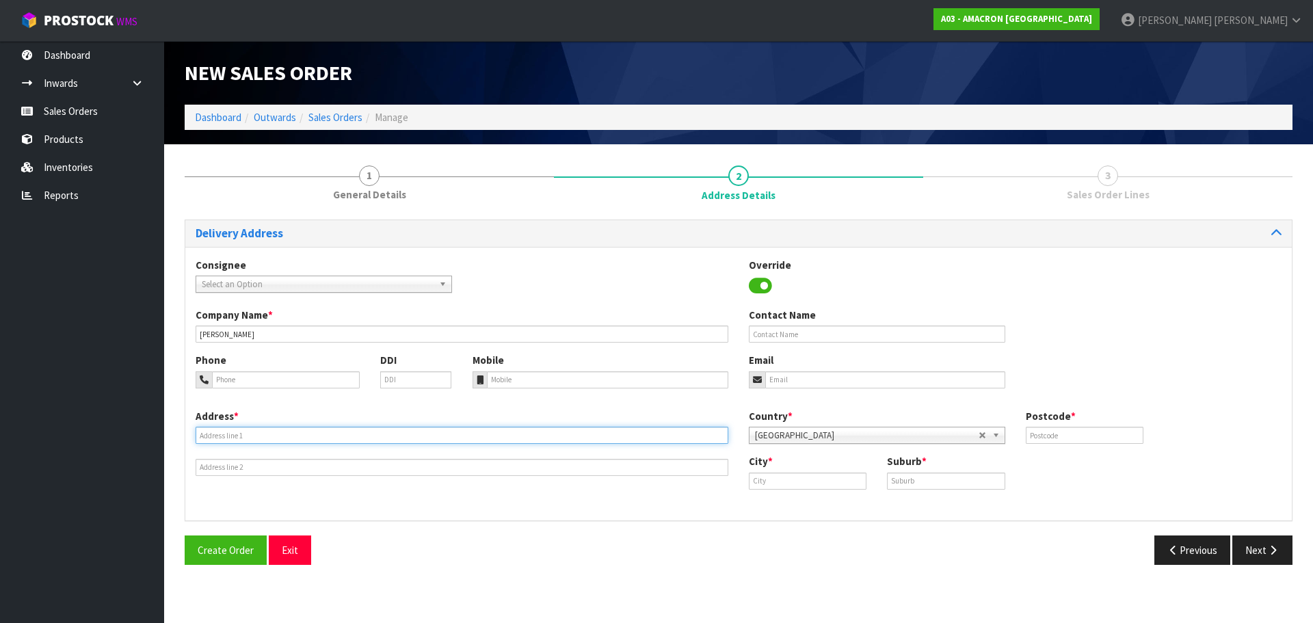
drag, startPoint x: 336, startPoint y: 430, endPoint x: 345, endPoint y: 430, distance: 8.9
click at [336, 430] on input "text" at bounding box center [462, 435] width 533 height 17
paste input "[STREET_ADDRESS]"
type input "[STREET_ADDRESS]"
drag, startPoint x: 832, startPoint y: 481, endPoint x: 860, endPoint y: 481, distance: 27.4
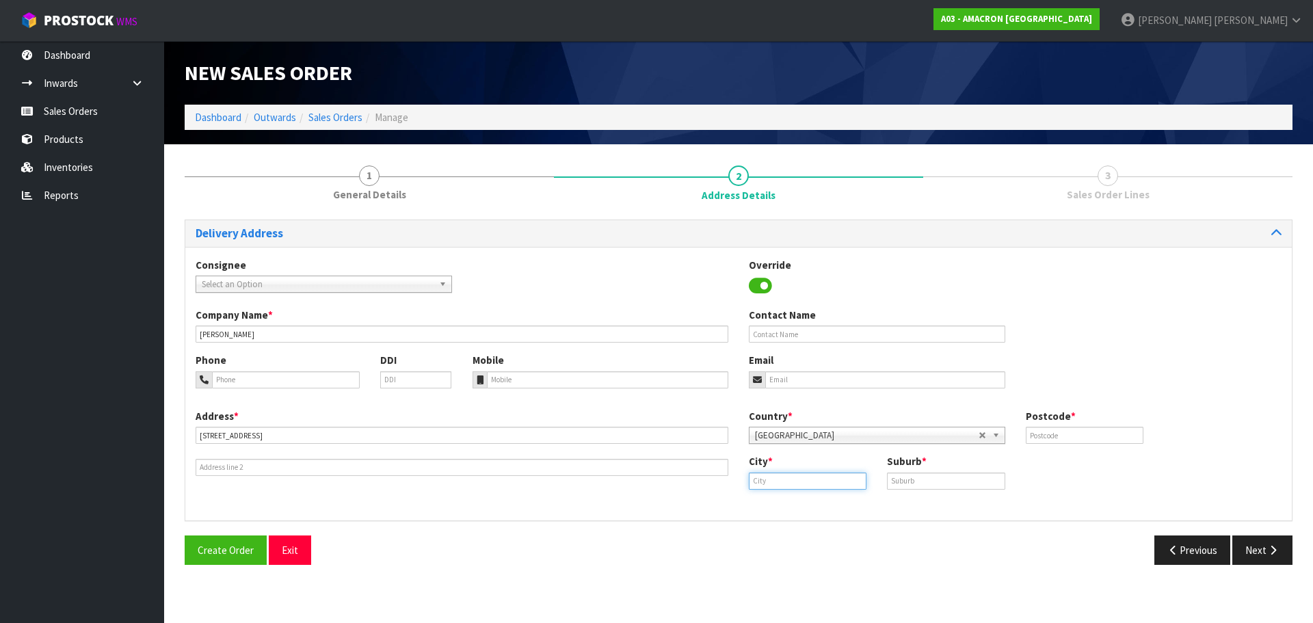
click at [832, 481] on input "text" at bounding box center [808, 481] width 118 height 17
paste input "Sockburn"
type input "Sockburn"
click at [977, 485] on input "text" at bounding box center [946, 481] width 118 height 17
paste input "SOCKBURN"
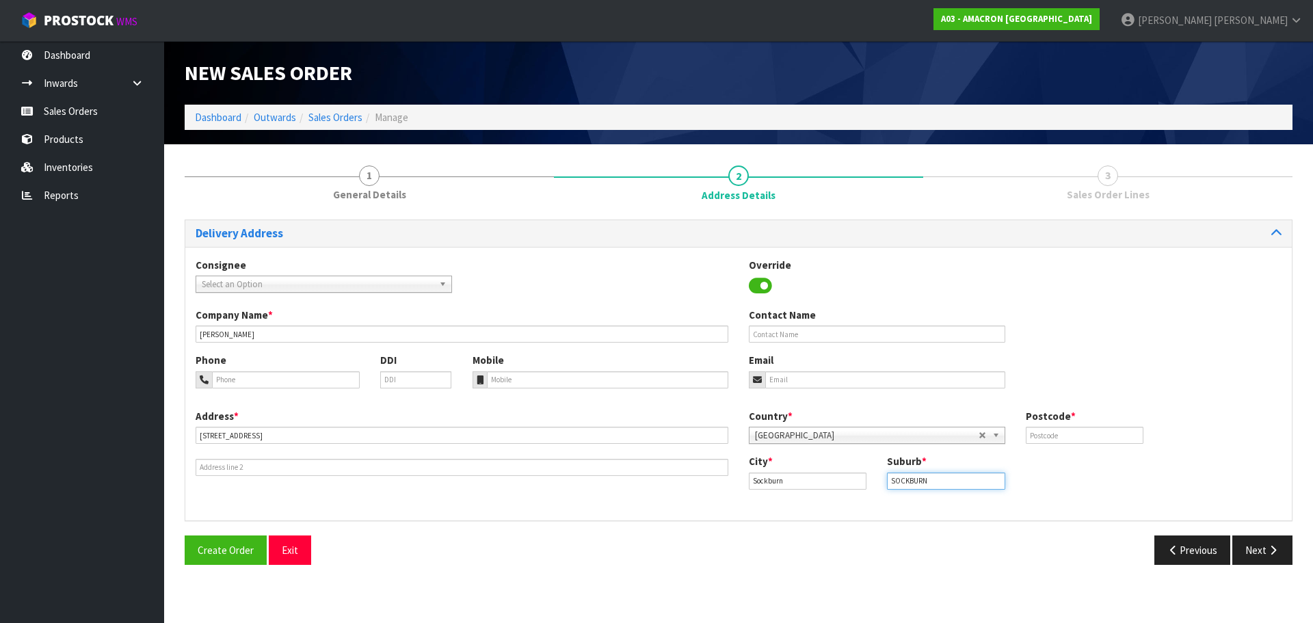
type input "SOCKBURN"
click at [1108, 440] on input "text" at bounding box center [1085, 435] width 118 height 17
type input "8042"
drag, startPoint x: 270, startPoint y: 375, endPoint x: 318, endPoint y: 384, distance: 48.6
click at [318, 384] on input "tel" at bounding box center [286, 379] width 148 height 17
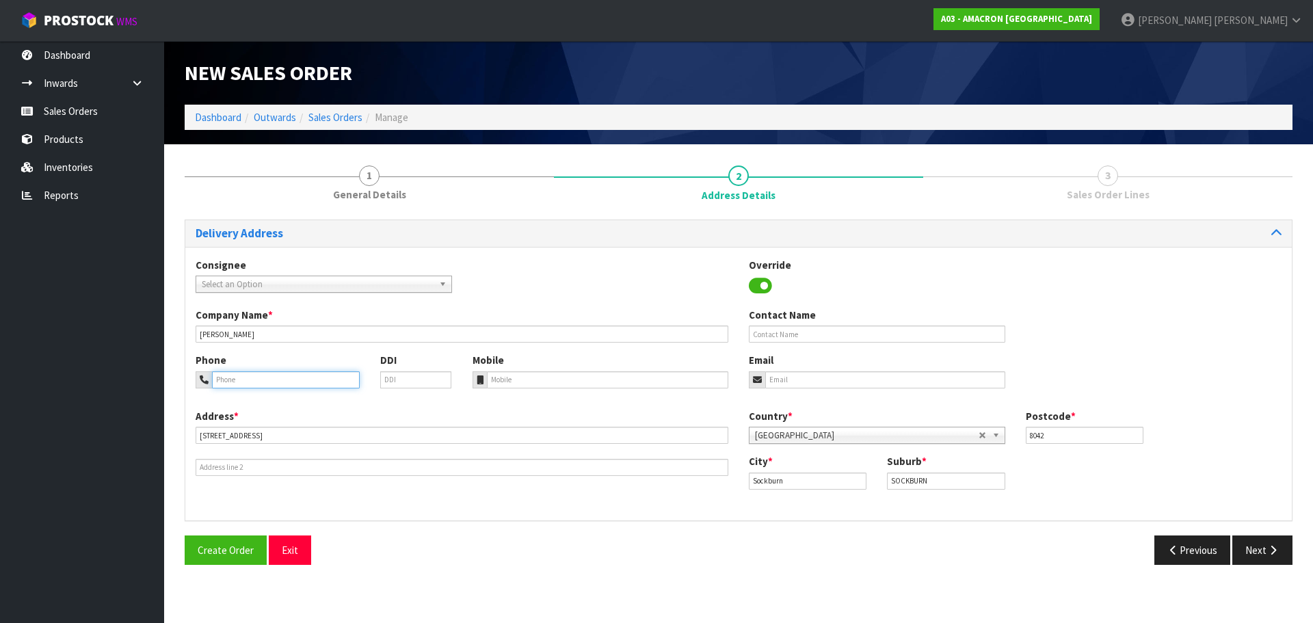
paste input "+ [PHONE_NUMBER]"
type input "+ [PHONE_NUMBER]"
paste input "+ [PHONE_NUMBER]"
drag, startPoint x: 549, startPoint y: 382, endPoint x: 748, endPoint y: 443, distance: 209.0
click at [564, 388] on div "Phone + [PHONE_NUMBER] DDI Mobile Email" at bounding box center [738, 380] width 1107 height 55
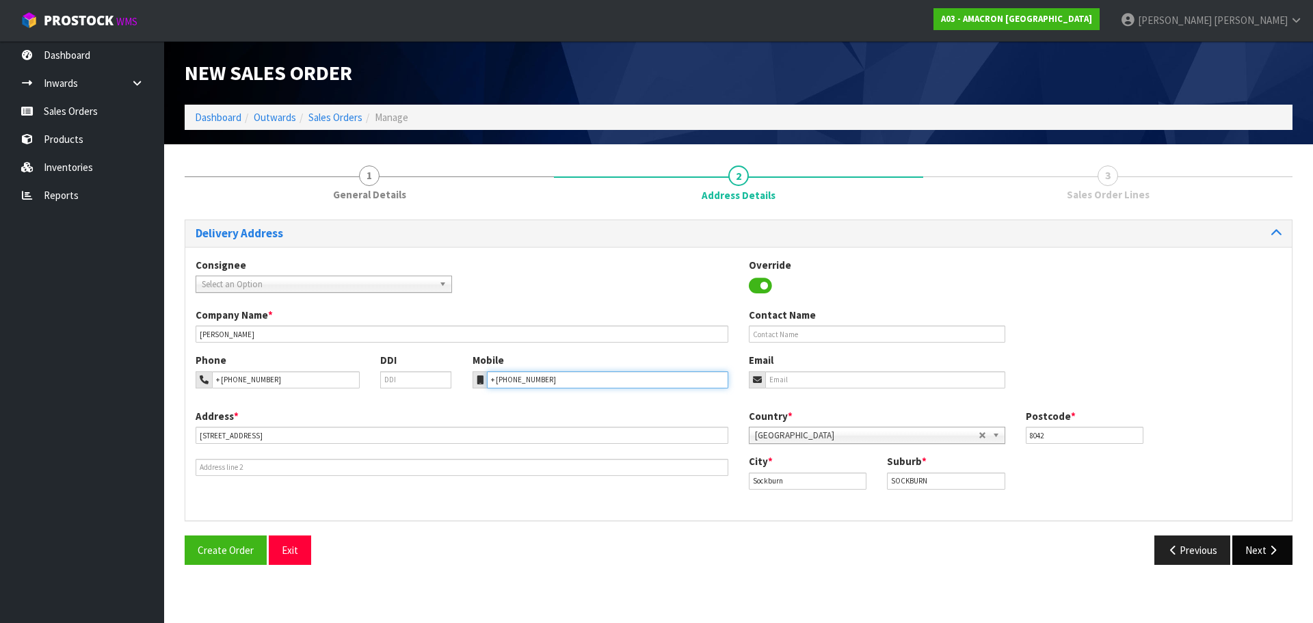
type input "+ [PHONE_NUMBER]"
click at [1266, 547] on button "Next" at bounding box center [1263, 550] width 60 height 29
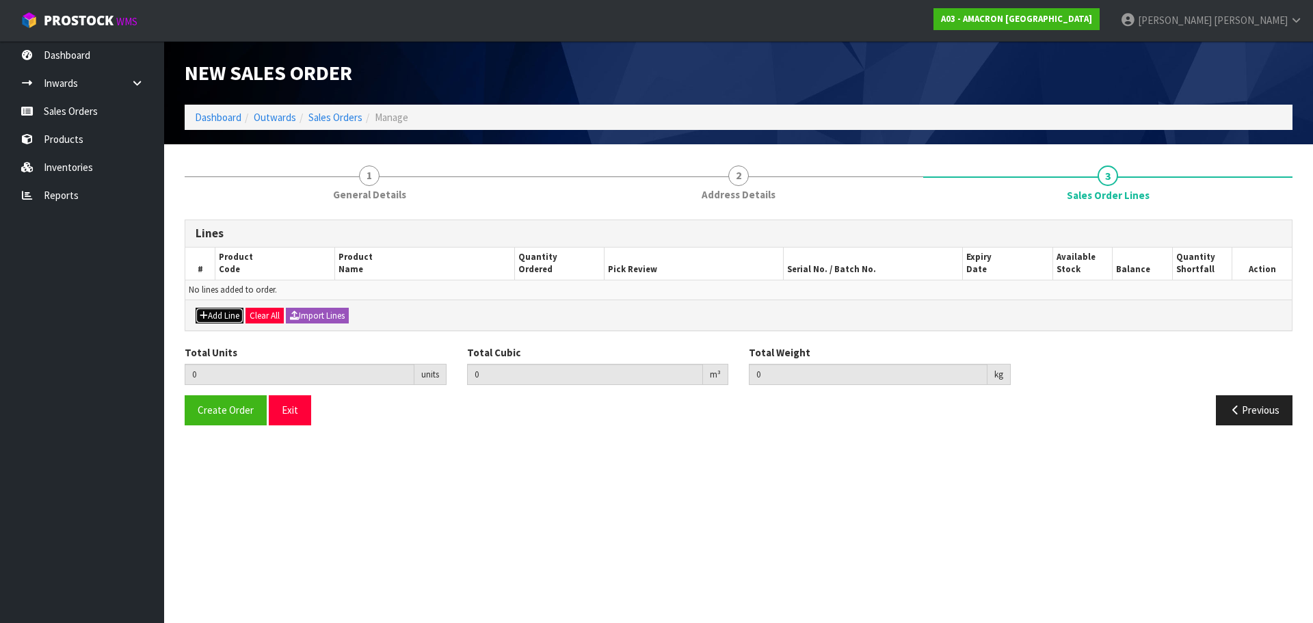
click at [218, 320] on button "Add Line" at bounding box center [220, 316] width 48 height 16
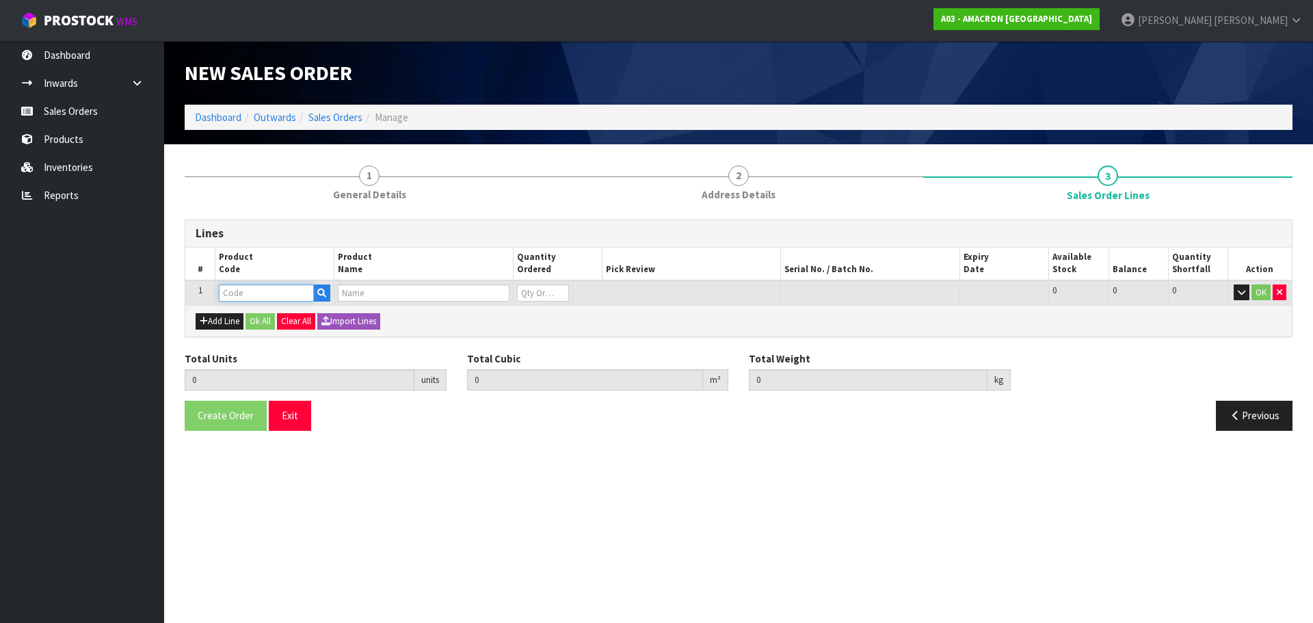
click at [265, 292] on input "text" at bounding box center [266, 293] width 95 height 17
type input "KUR"
click at [268, 317] on link "KUR 01" at bounding box center [274, 316] width 108 height 18
type input "KUR01"
type input "0.000000"
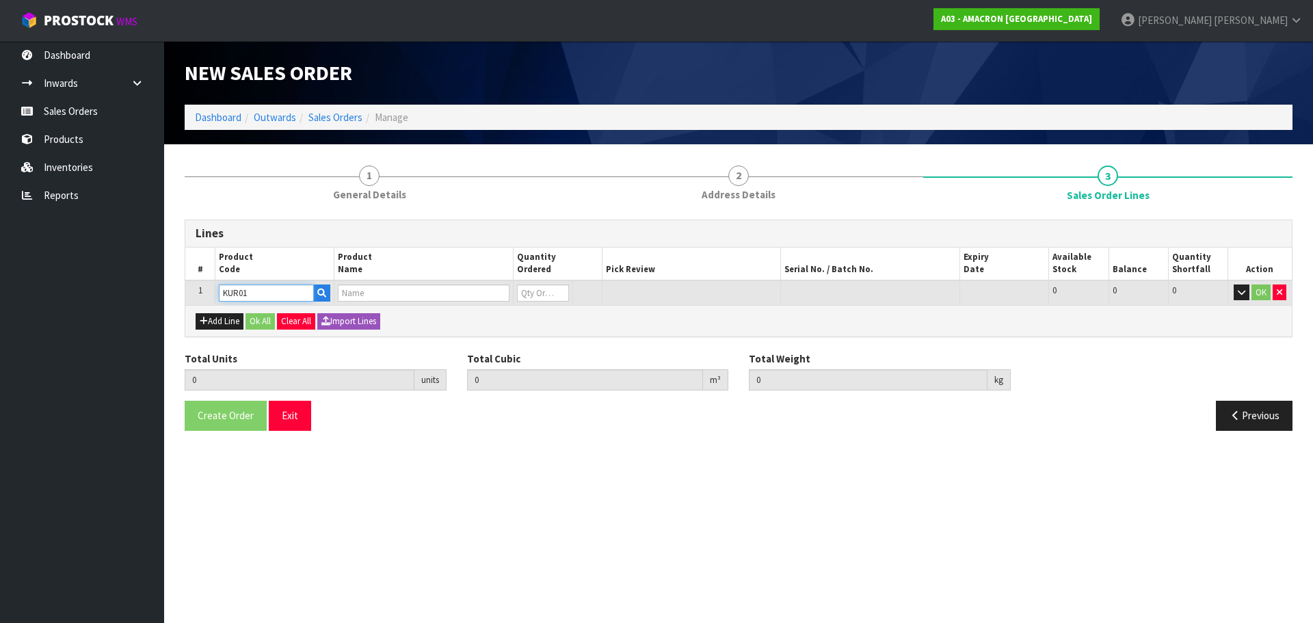
type input "0.000"
type input "KURASYN 360X 1LT"
type input "0"
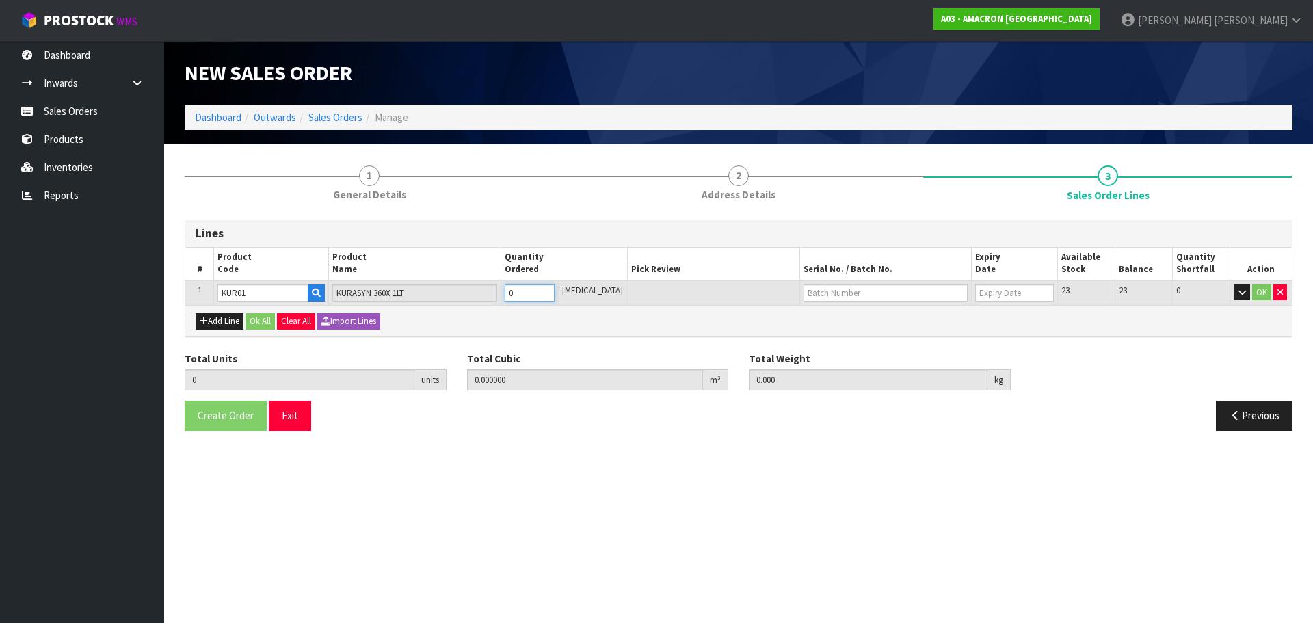
click at [530, 291] on input "0" at bounding box center [530, 293] width 50 height 17
type input "0"
type input "1"
type input "0.002457"
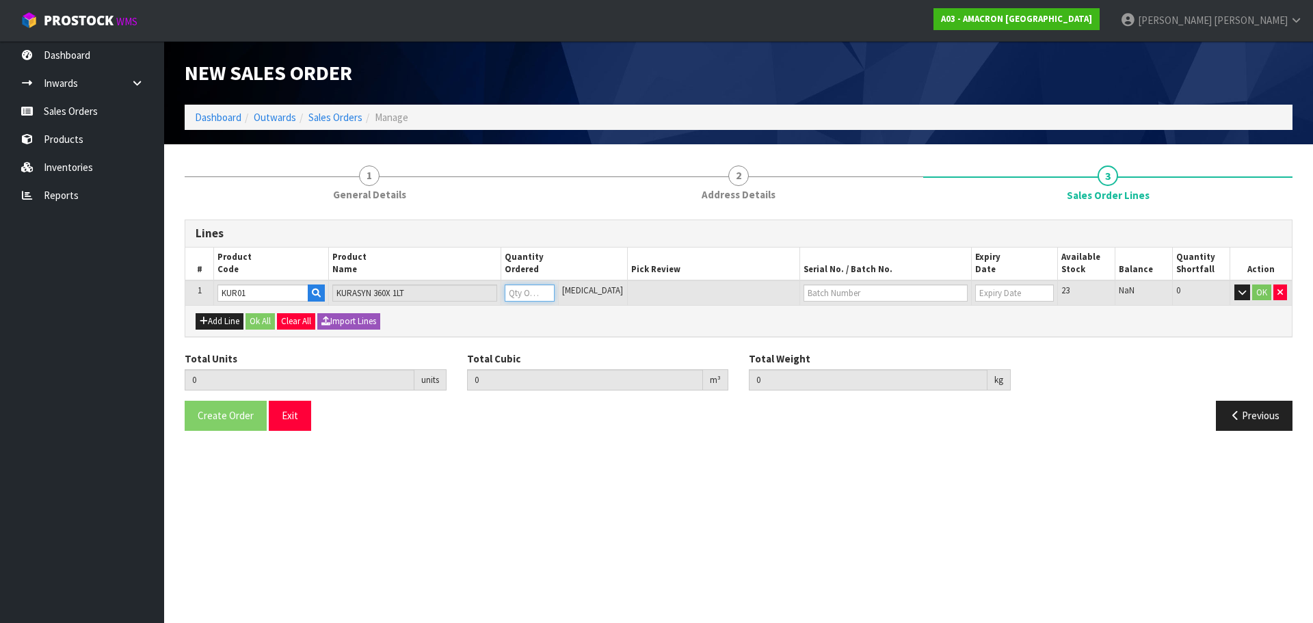
type input "1.3"
type input "1"
click at [1265, 296] on button "OK" at bounding box center [1261, 293] width 19 height 16
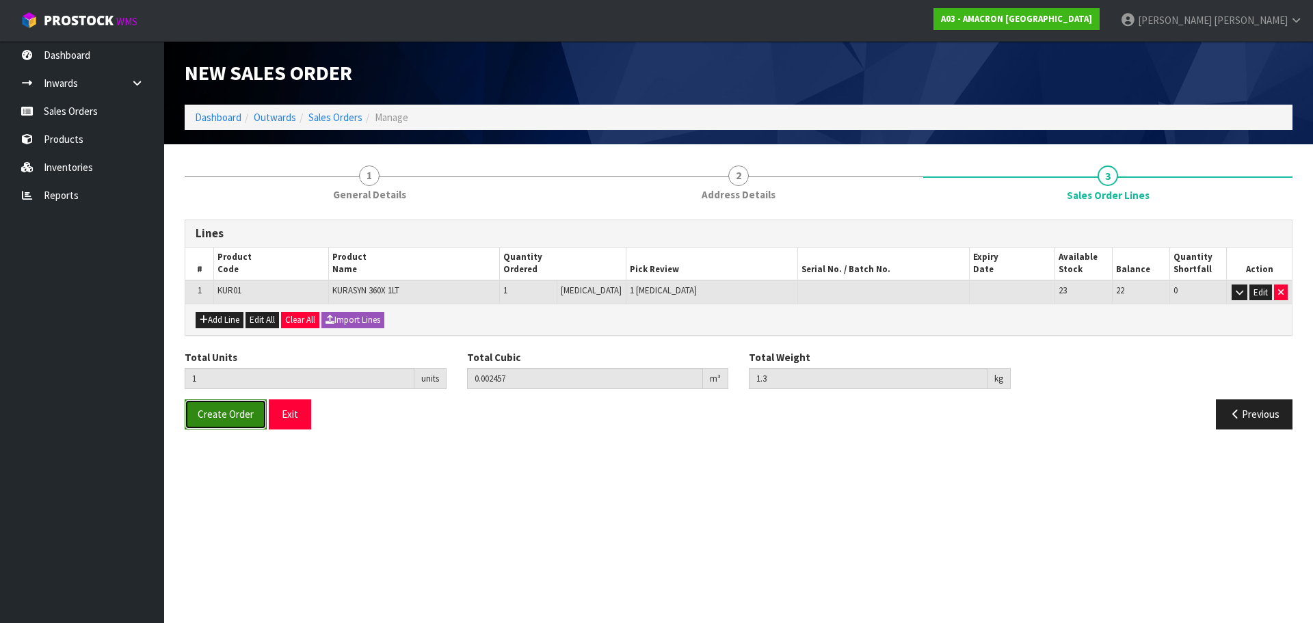
click at [220, 413] on span "Create Order" at bounding box center [226, 414] width 56 height 13
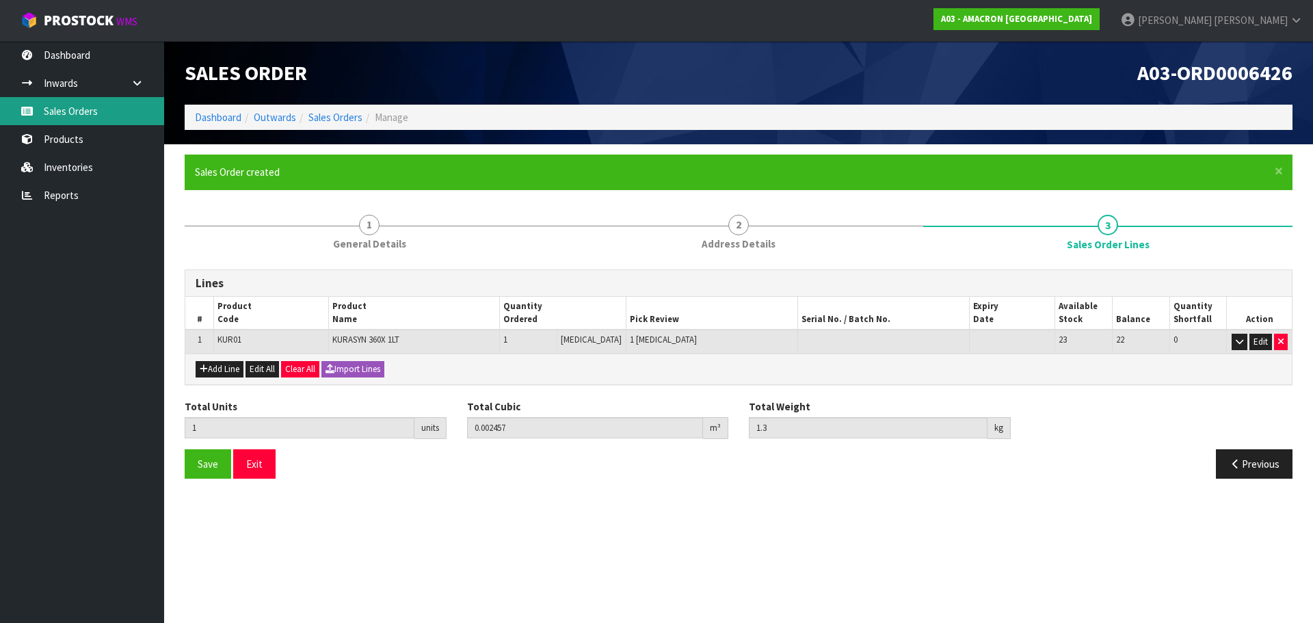
click at [77, 116] on link "Sales Orders" at bounding box center [82, 111] width 164 height 28
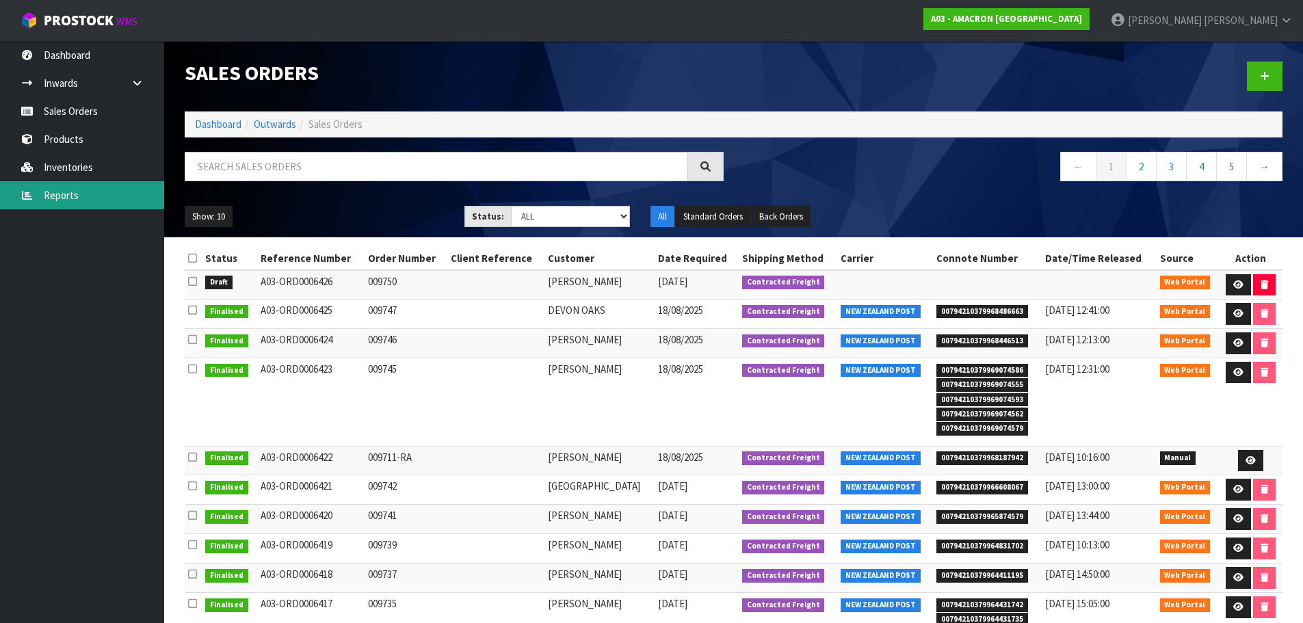
click at [81, 191] on link "Reports" at bounding box center [82, 195] width 164 height 28
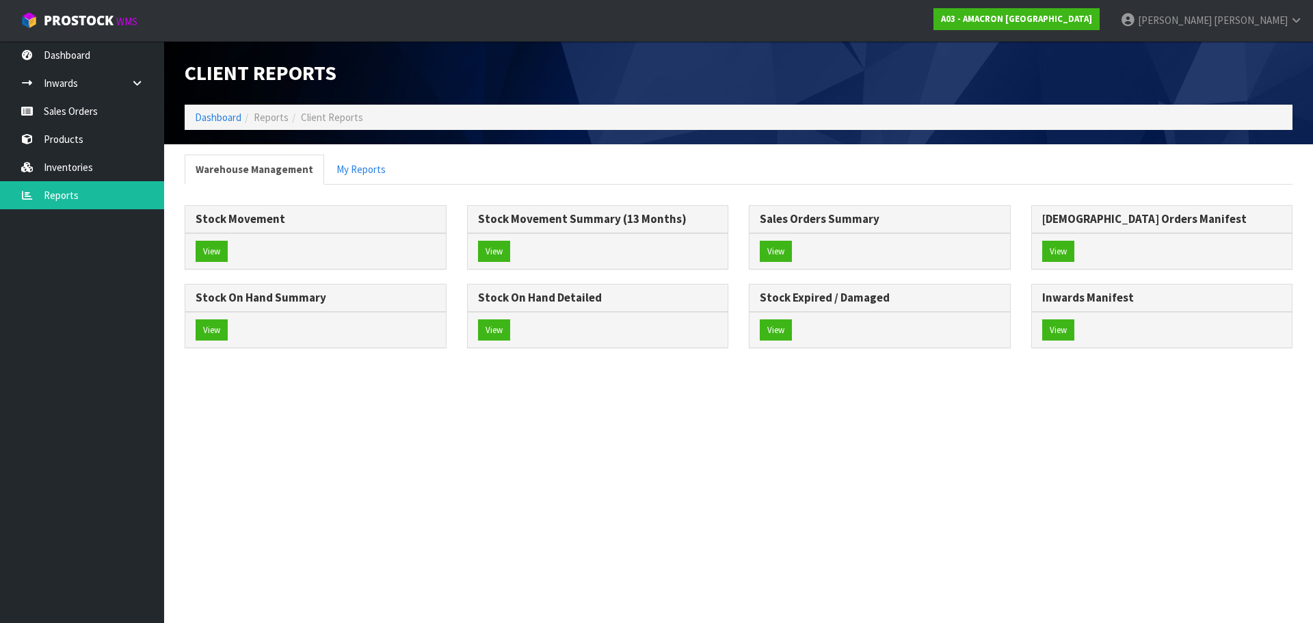
click at [460, 317] on div "Stock On Hand Detailed View" at bounding box center [598, 323] width 282 height 79
click at [491, 335] on button "View" at bounding box center [494, 330] width 32 height 22
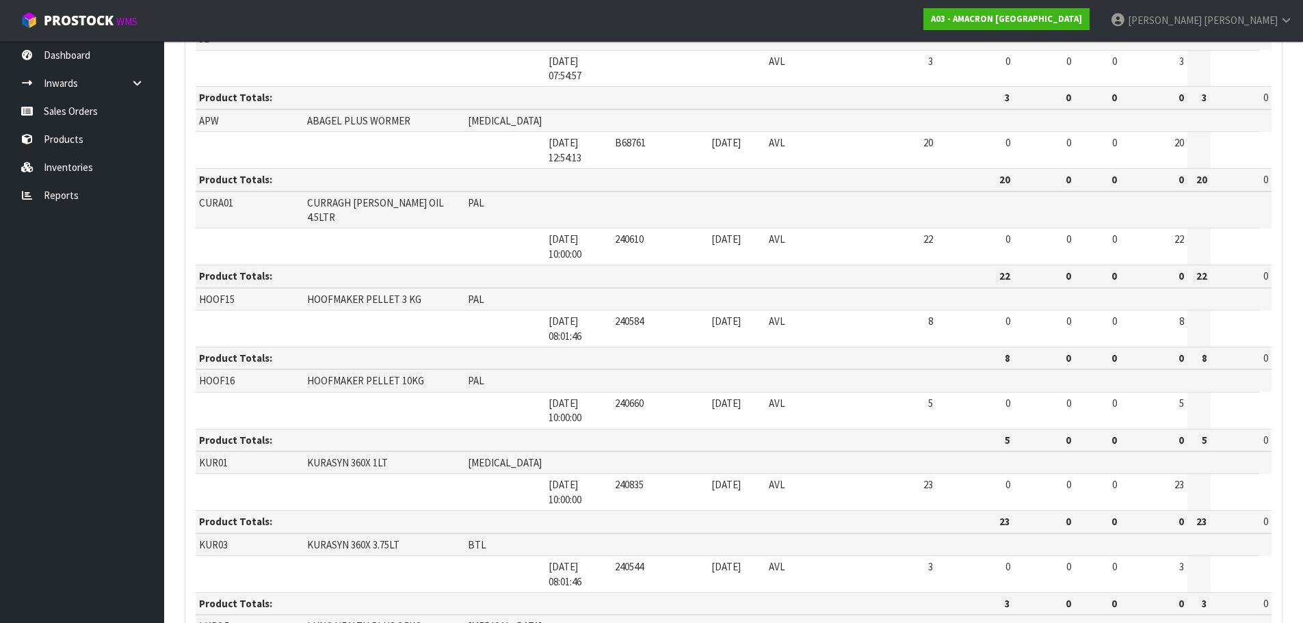
scroll to position [501, 0]
